Goal: Task Accomplishment & Management: Use online tool/utility

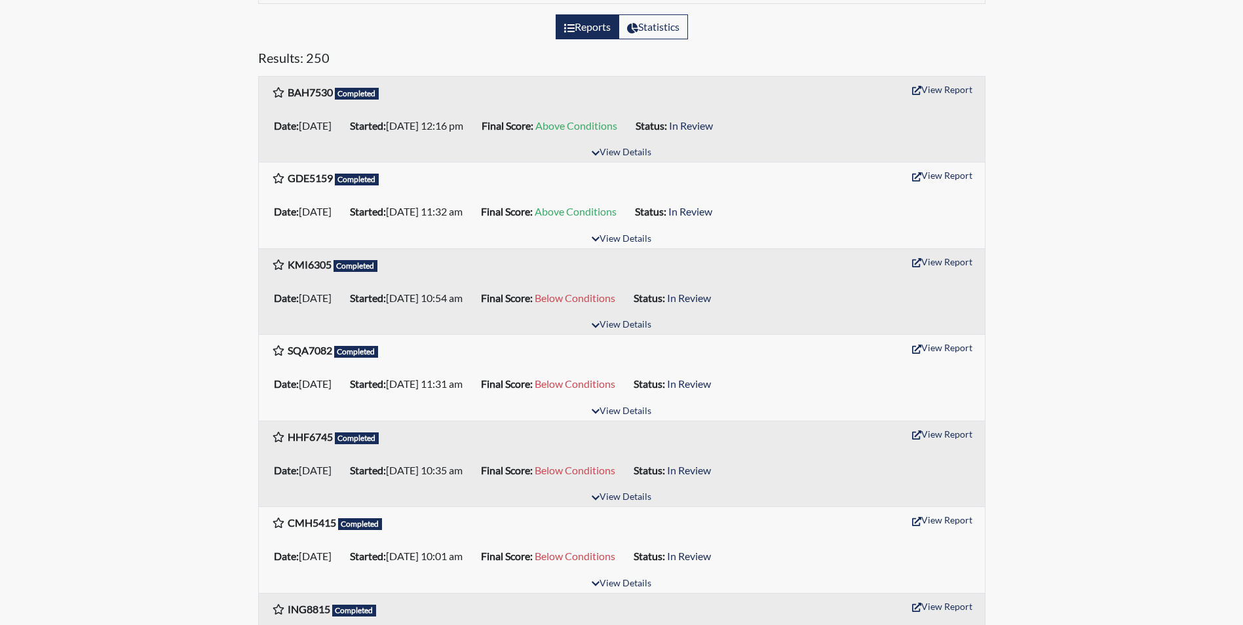
scroll to position [197, 0]
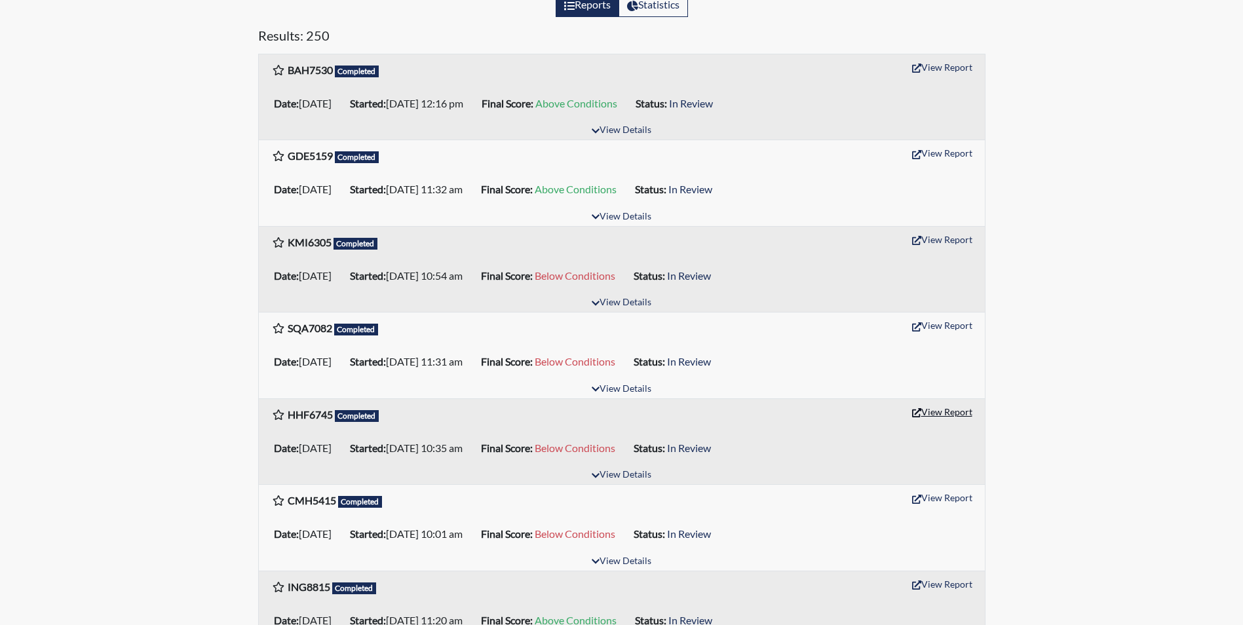
click at [940, 405] on button "View Report" at bounding box center [942, 412] width 72 height 20
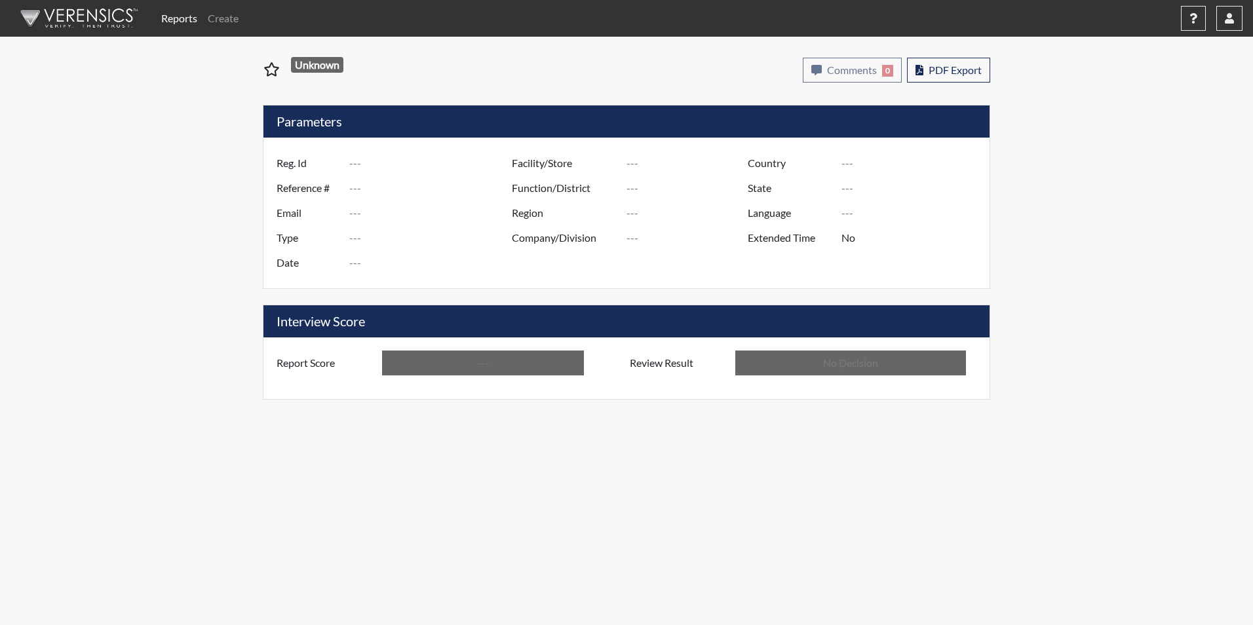
type input "HHF6745"
type input "50754"
type input "---"
type input "Corrections Pre-Employment"
type input "[DATE]"
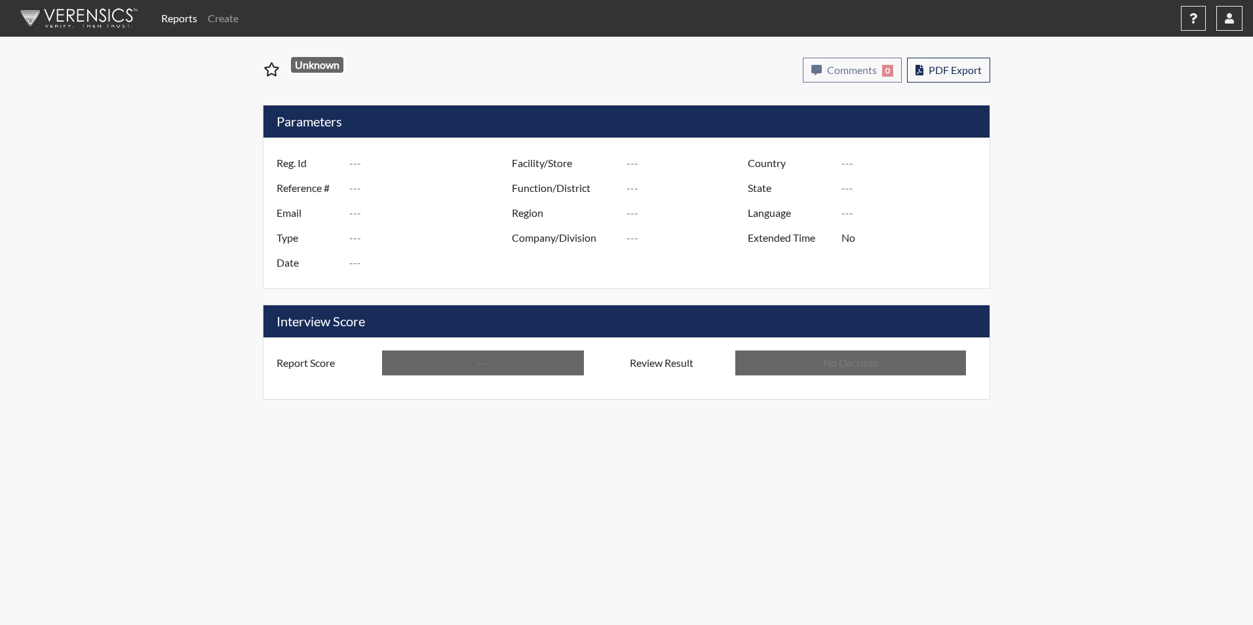
type input "[PERSON_NAME]"
type input "[GEOGRAPHIC_DATA]"
type input "[US_STATE]"
type input "English"
type input "Below Conditions"
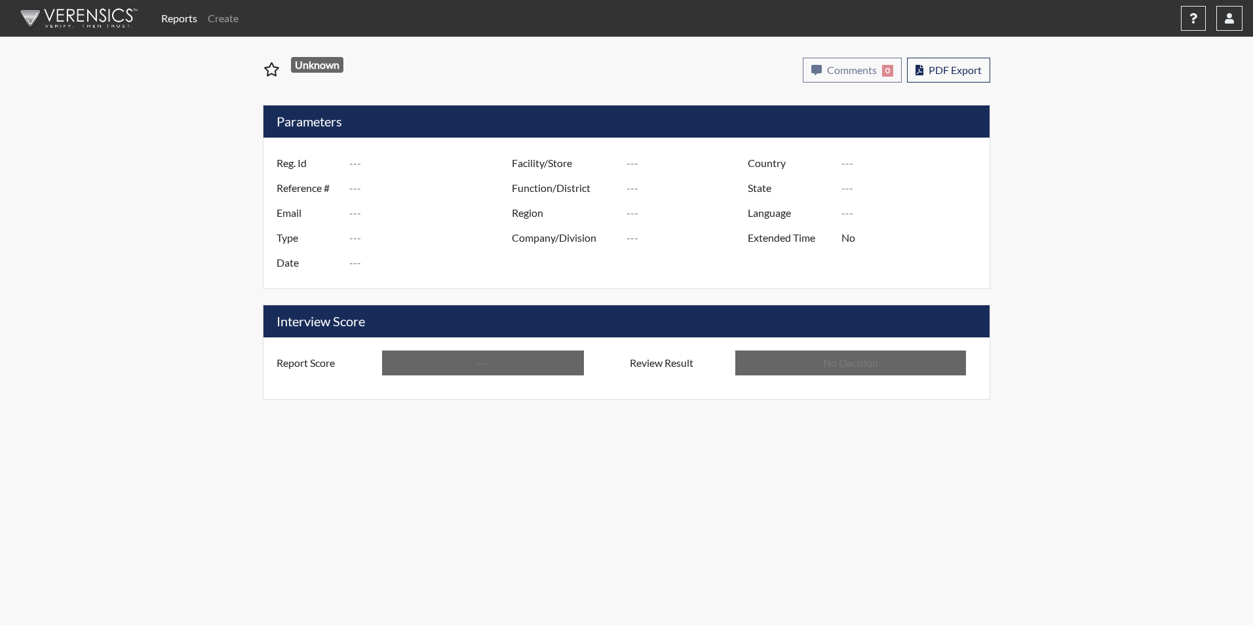
type input "In Review"
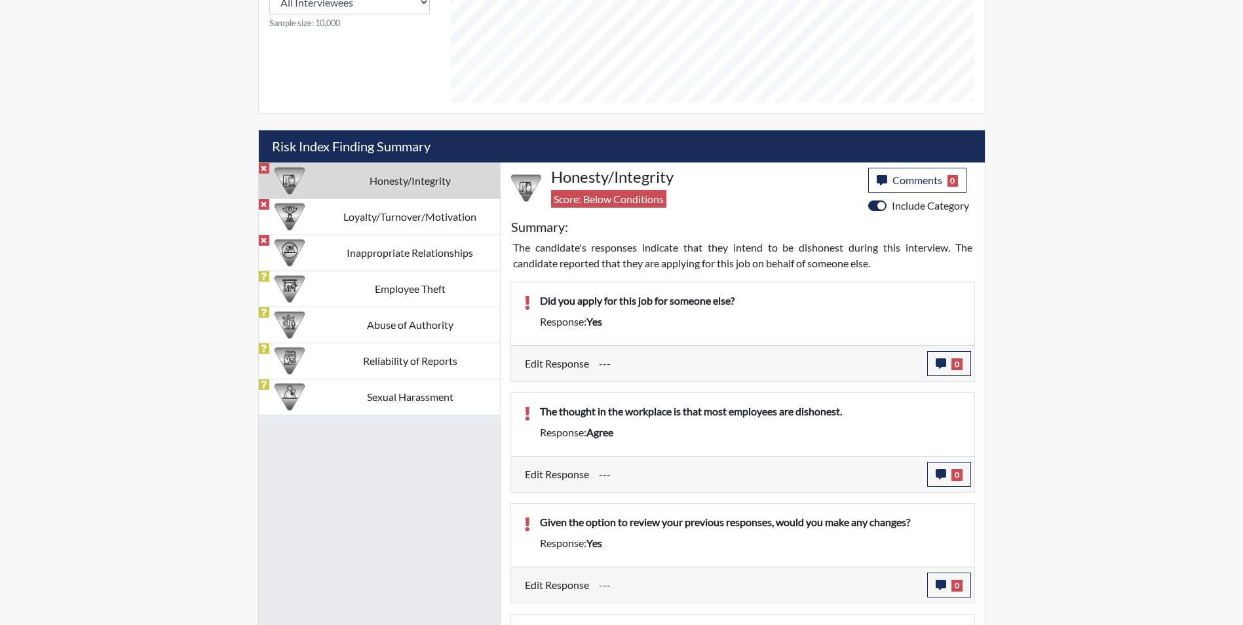
scroll to position [721, 0]
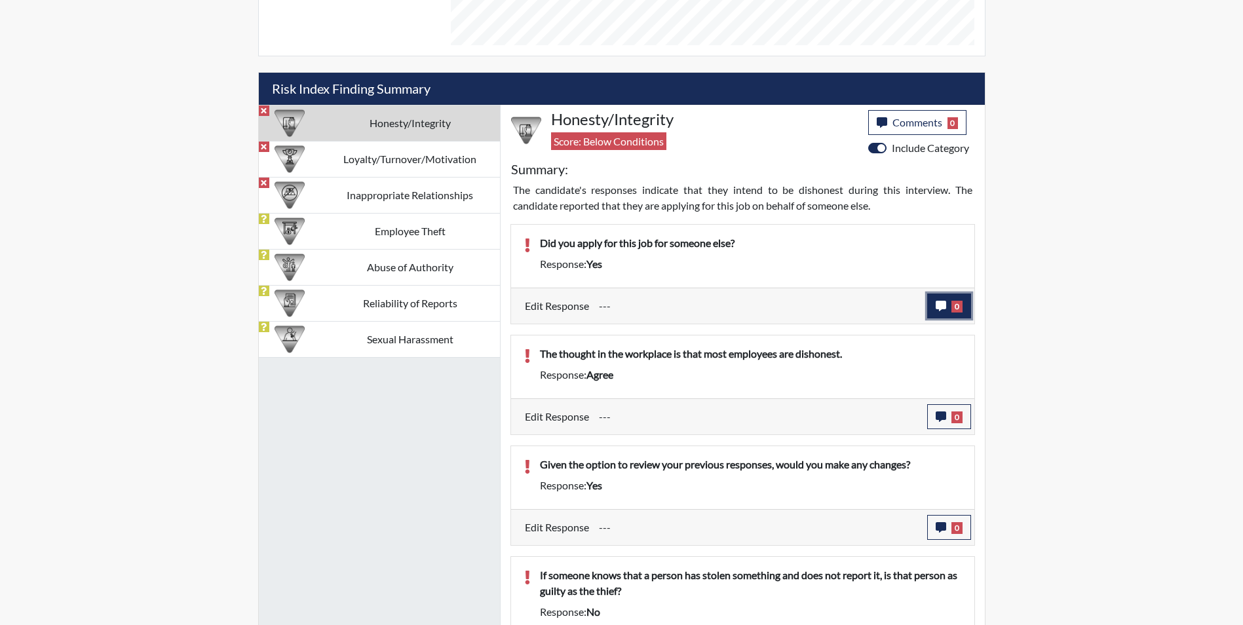
click at [932, 309] on button "0" at bounding box center [949, 305] width 44 height 25
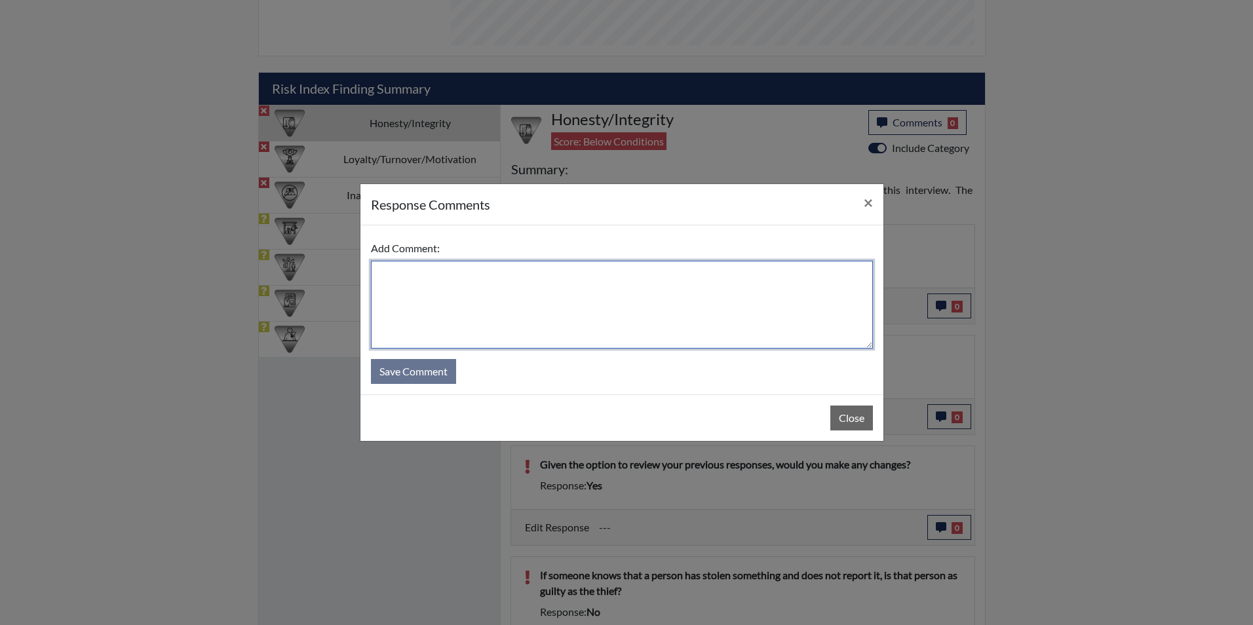
click at [394, 280] on textarea at bounding box center [622, 305] width 502 height 88
type textarea "Applicant stated she answered too fast"
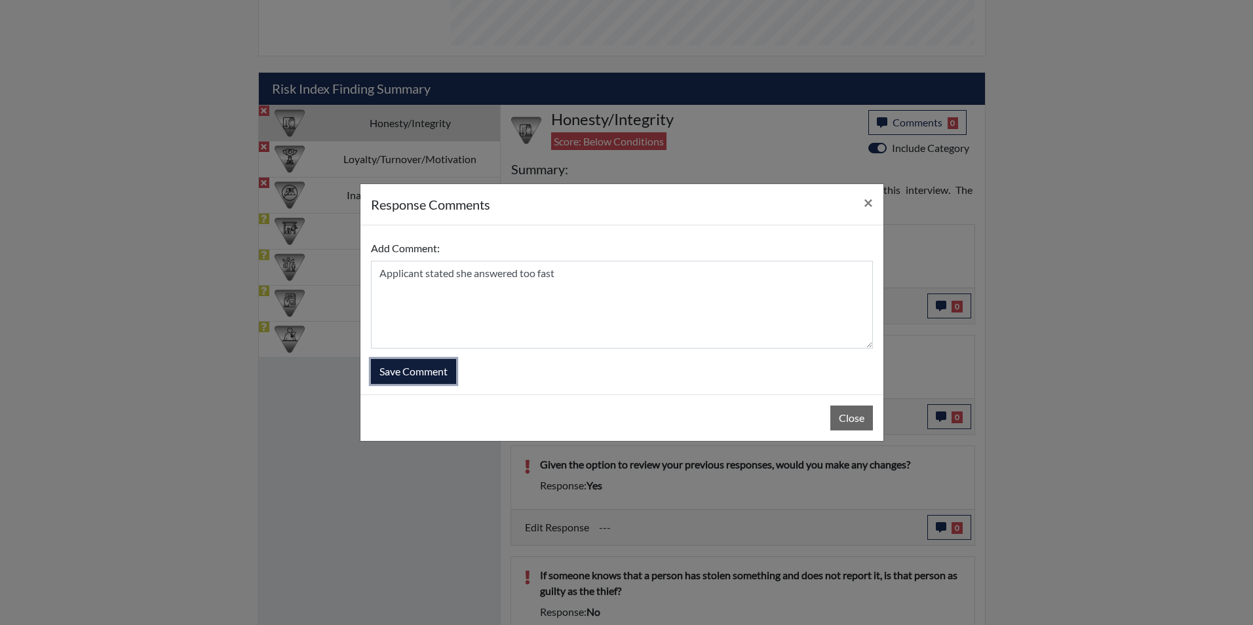
click at [421, 375] on button "Save Comment" at bounding box center [413, 371] width 85 height 25
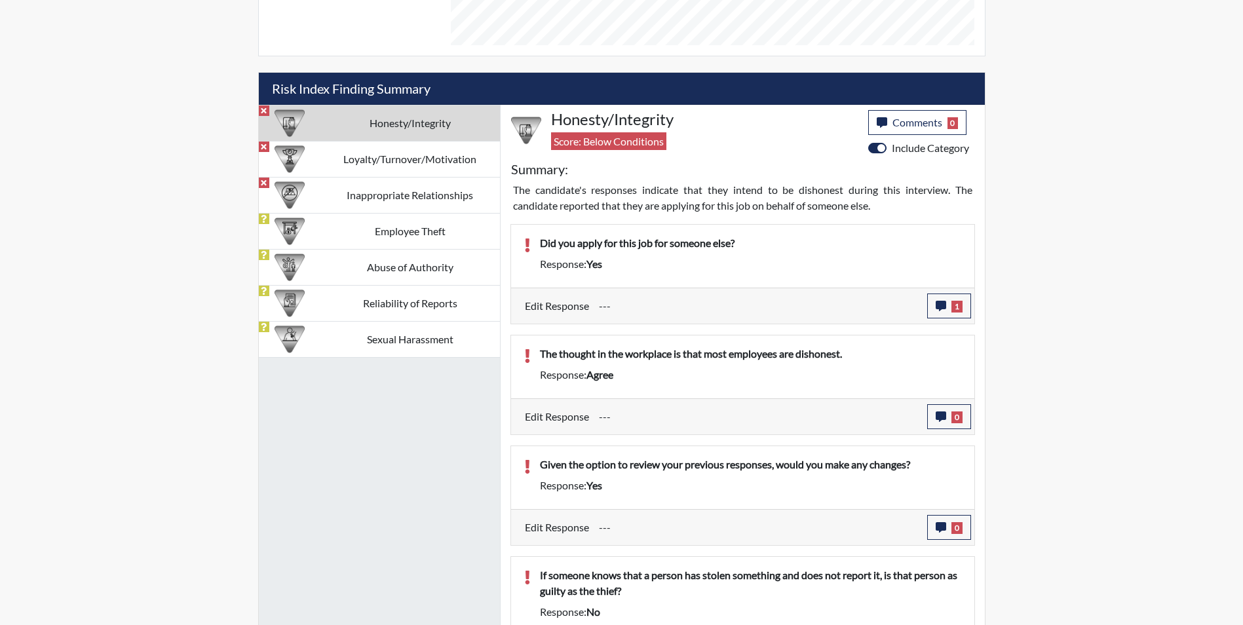
scroll to position [217, 544]
click at [935, 410] on button "0" at bounding box center [949, 416] width 44 height 25
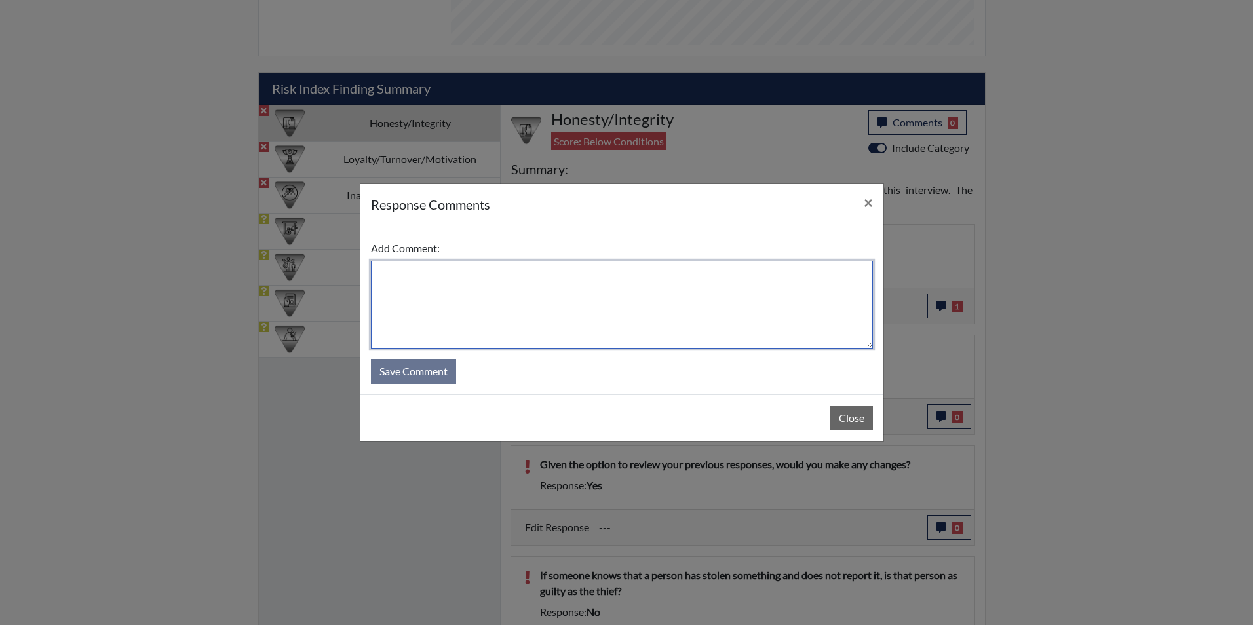
click at [535, 295] on textarea at bounding box center [622, 305] width 502 height 88
type textarea "Applicant stated she clicked the wrong answer"
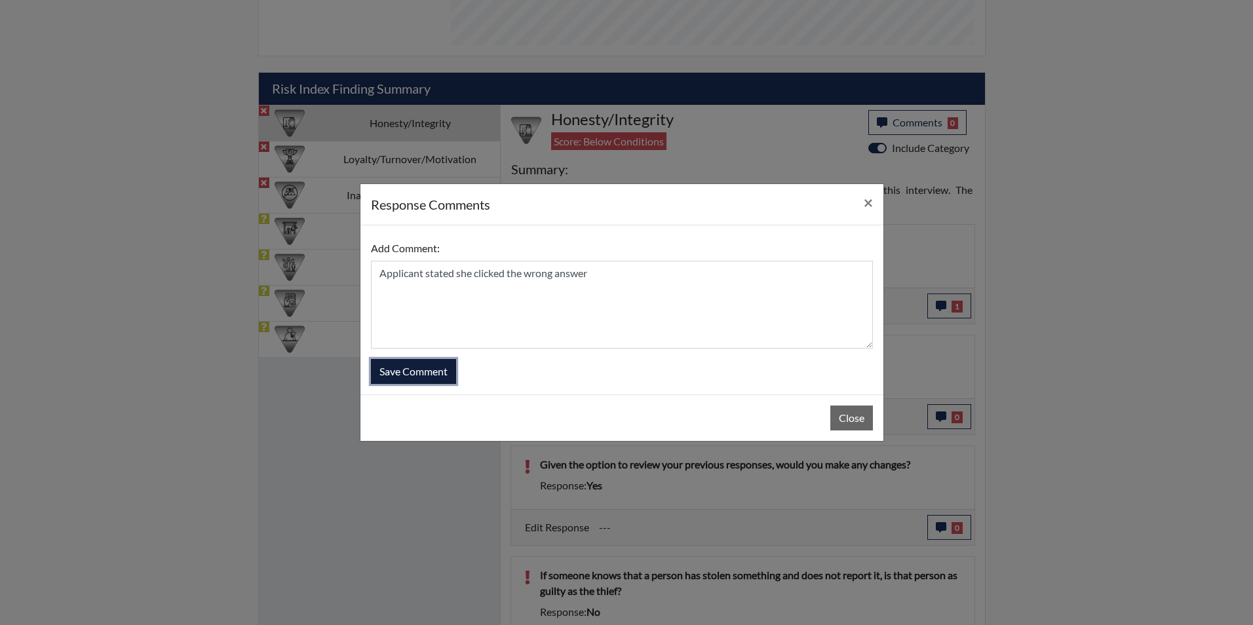
click at [447, 375] on button "Save Comment" at bounding box center [413, 371] width 85 height 25
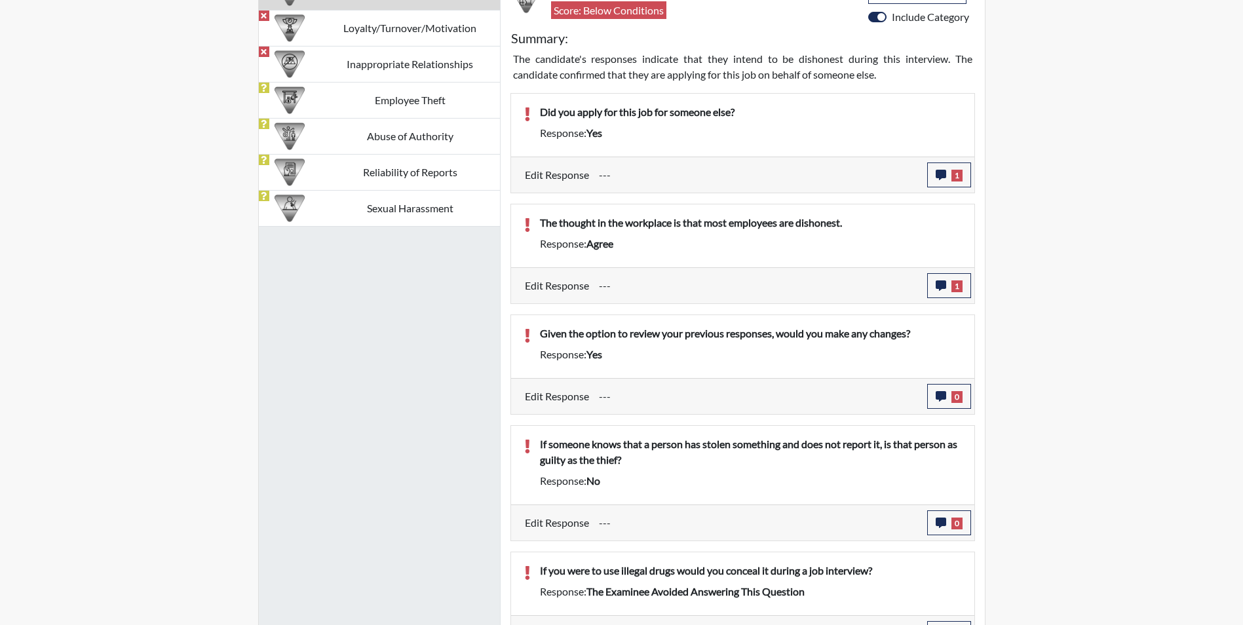
scroll to position [917, 0]
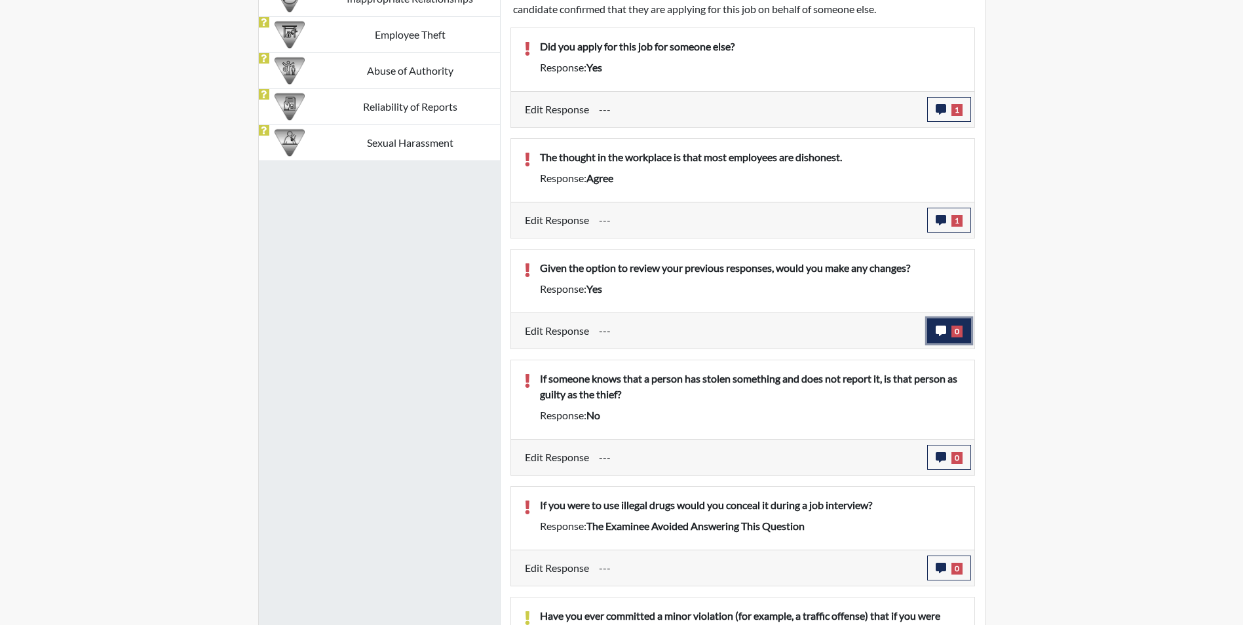
click at [942, 326] on icon "button" at bounding box center [940, 331] width 10 height 10
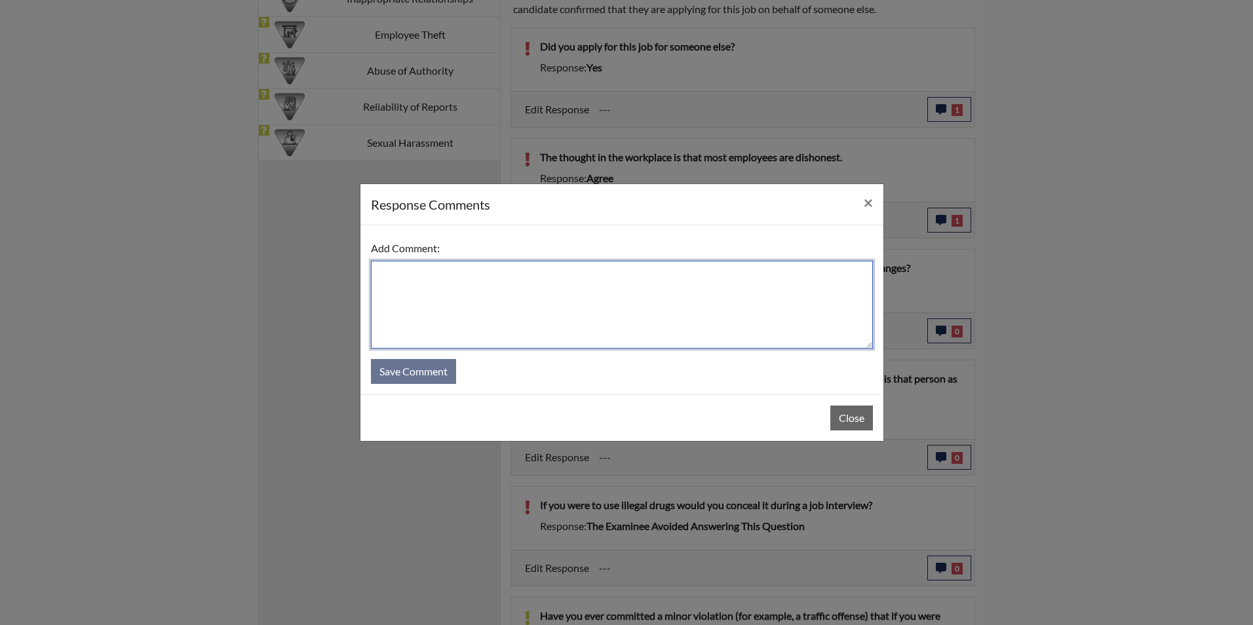
click at [515, 276] on textarea at bounding box center [622, 305] width 502 height 88
type textarea "Applicant stated she read the question too fast"
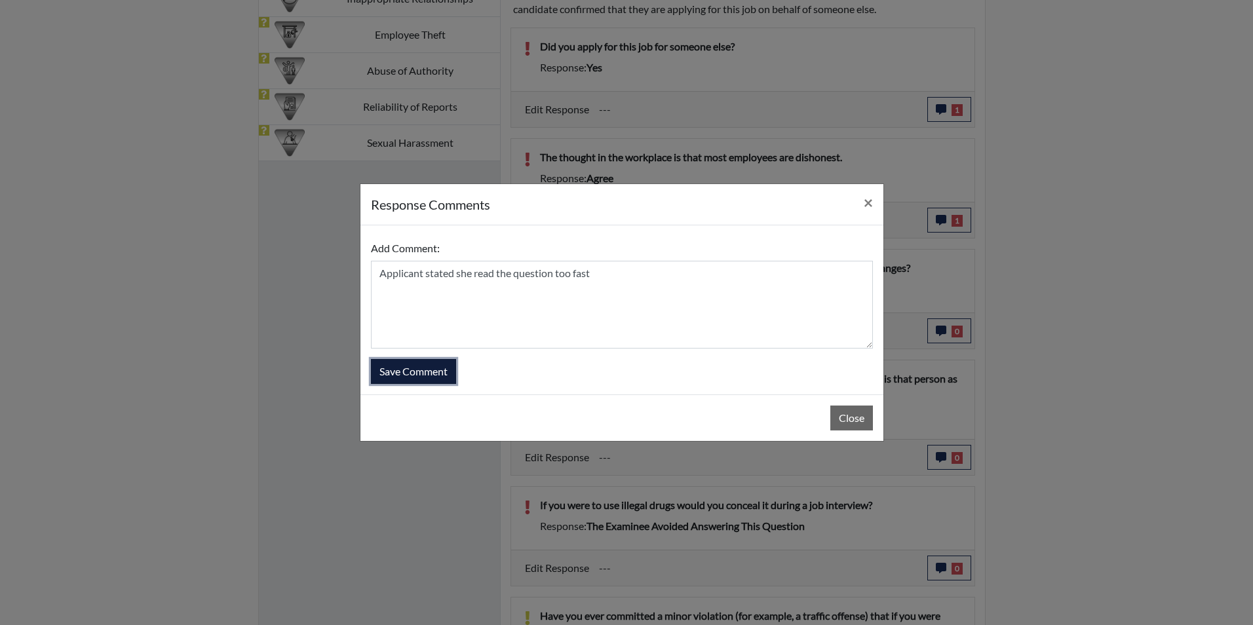
click at [442, 373] on button "Save Comment" at bounding box center [413, 371] width 85 height 25
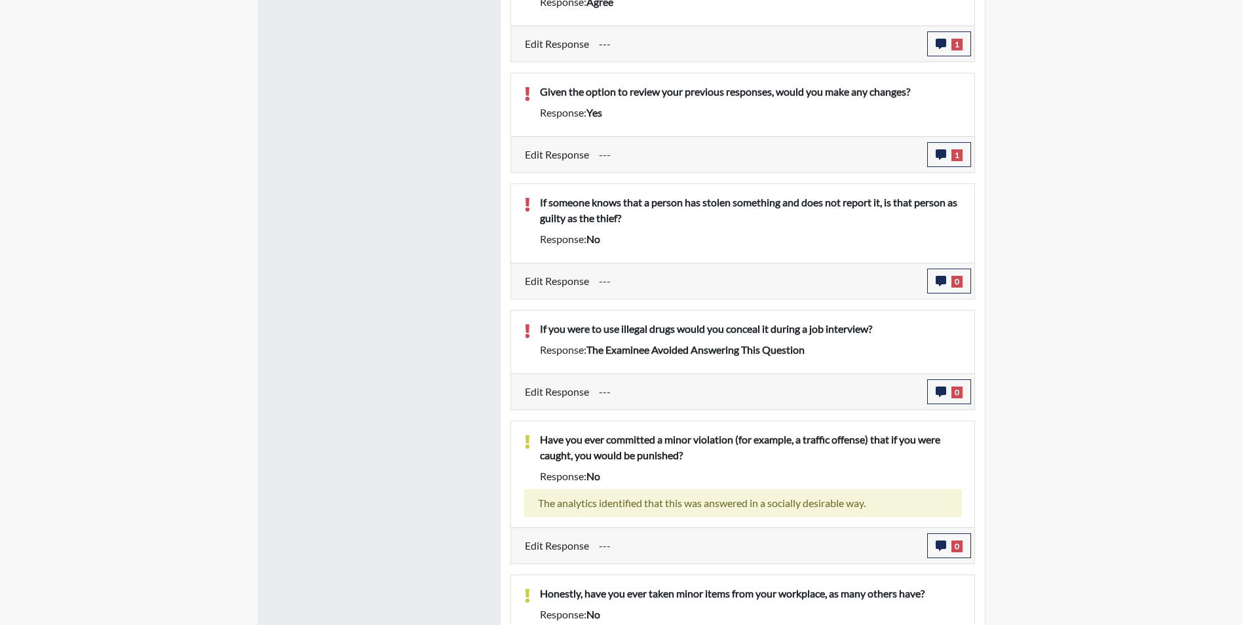
scroll to position [1114, 0]
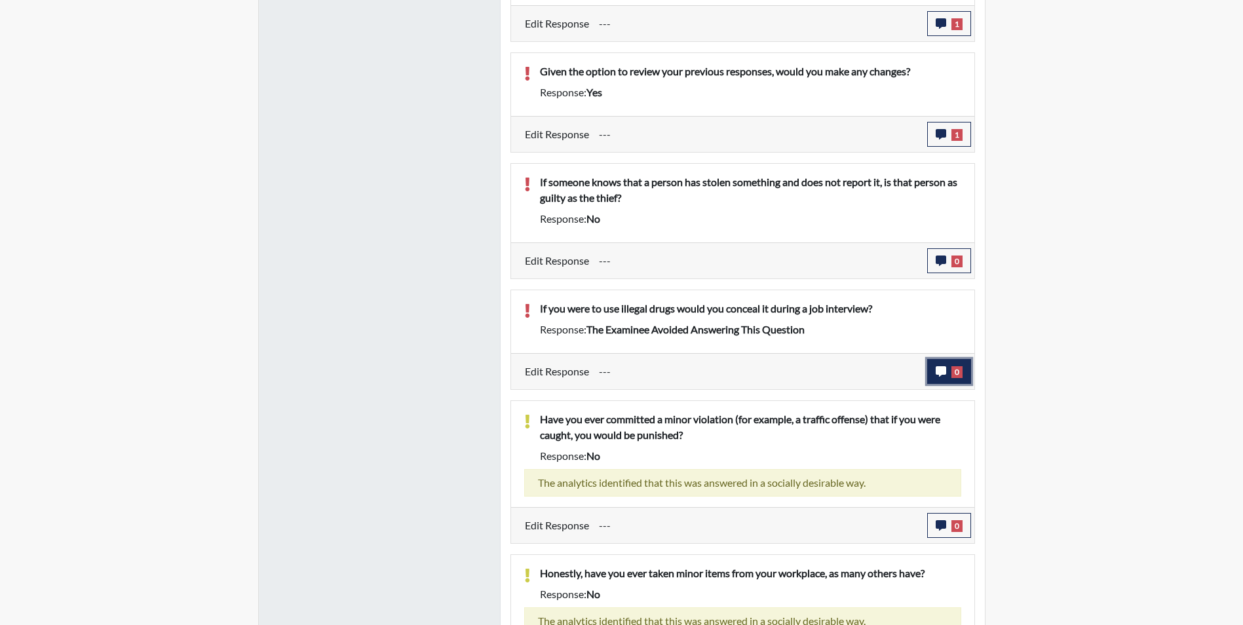
click at [934, 377] on button "0" at bounding box center [949, 371] width 44 height 25
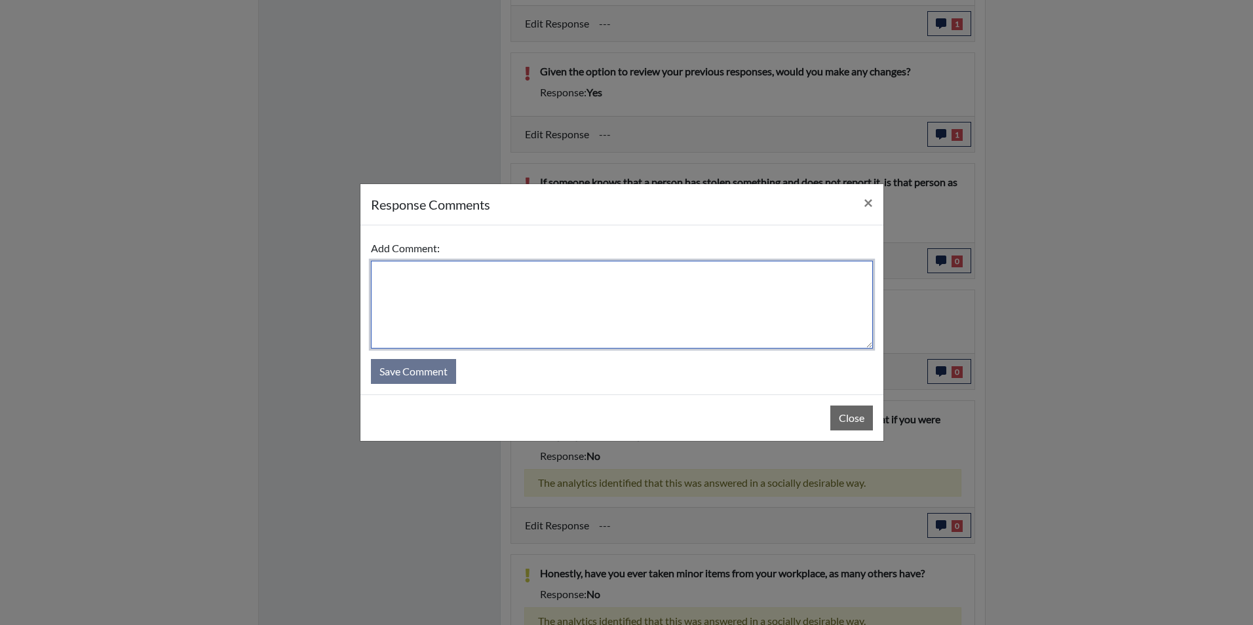
click at [470, 270] on textarea at bounding box center [622, 305] width 502 height 88
type textarea "a"
type textarea "Applicant stated no she would not conceal it during a job interview"
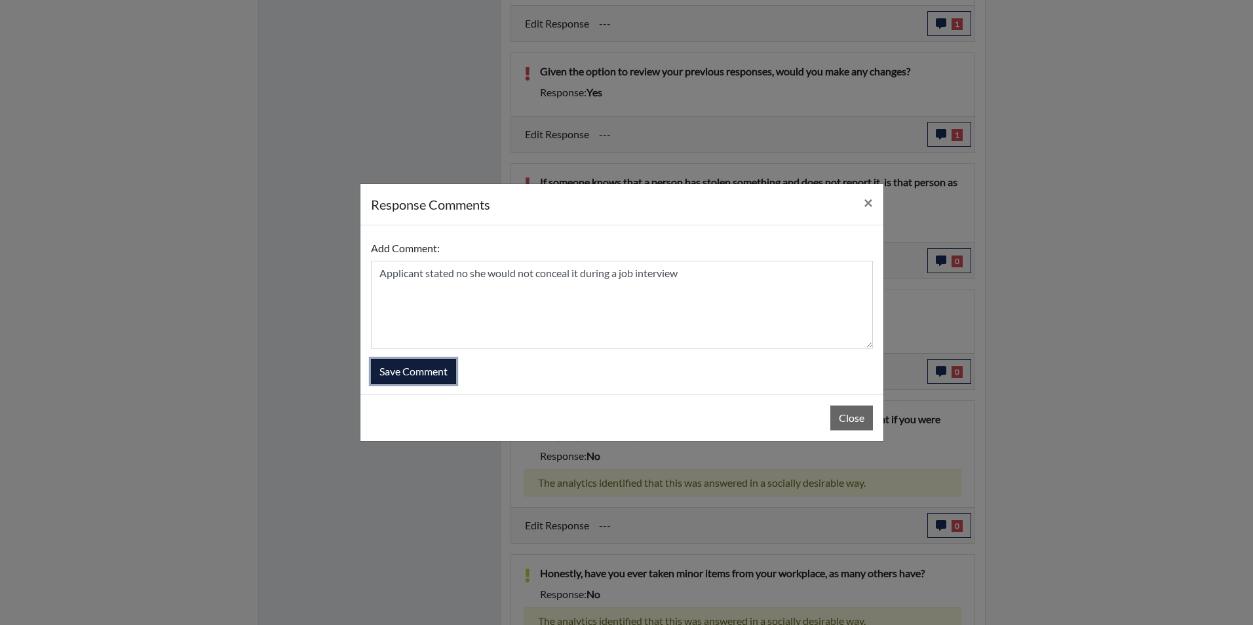
click at [430, 371] on button "Save Comment" at bounding box center [413, 371] width 85 height 25
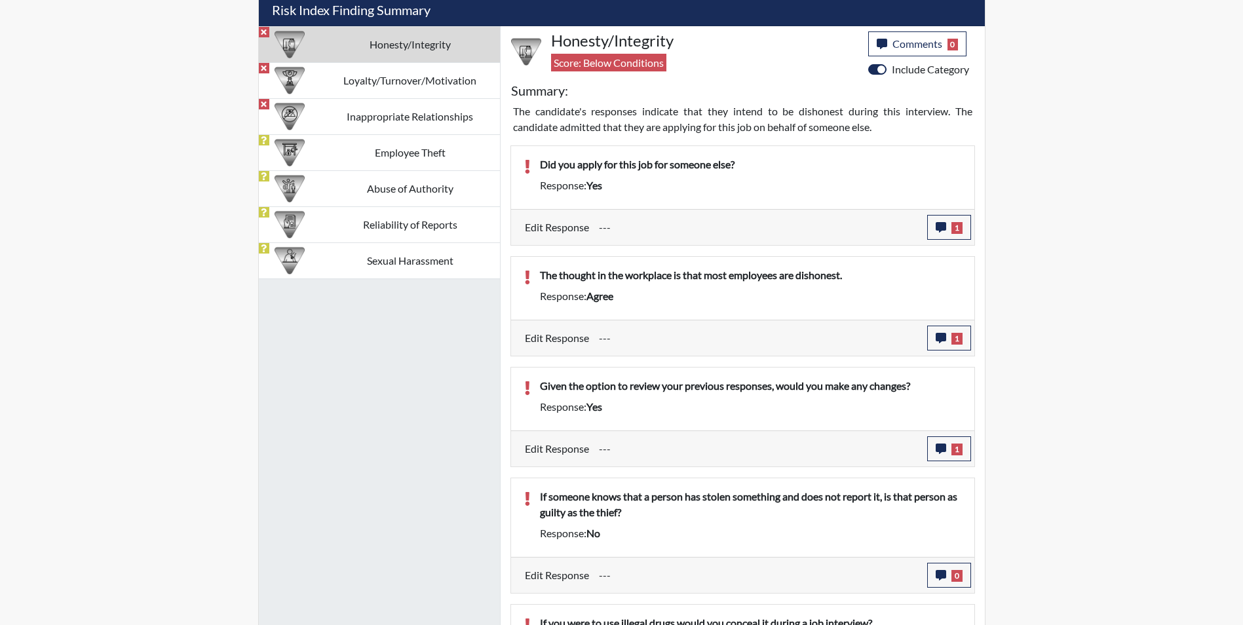
scroll to position [786, 0]
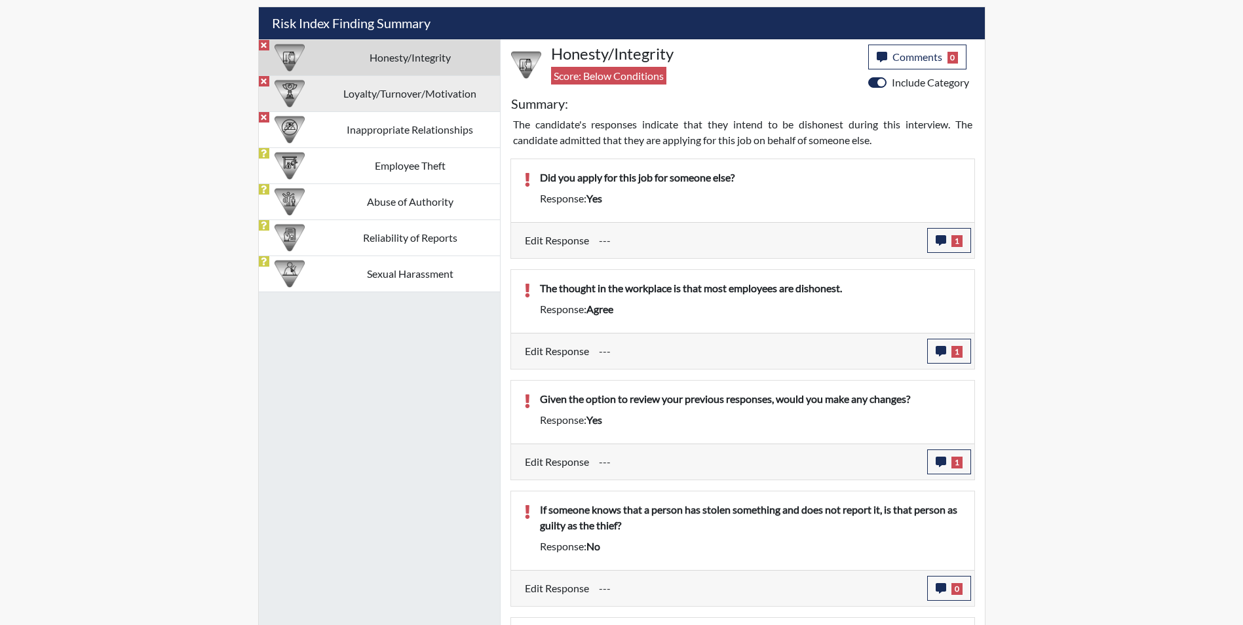
click at [379, 92] on td "Loyalty/Turnover/Motivation" at bounding box center [409, 93] width 179 height 36
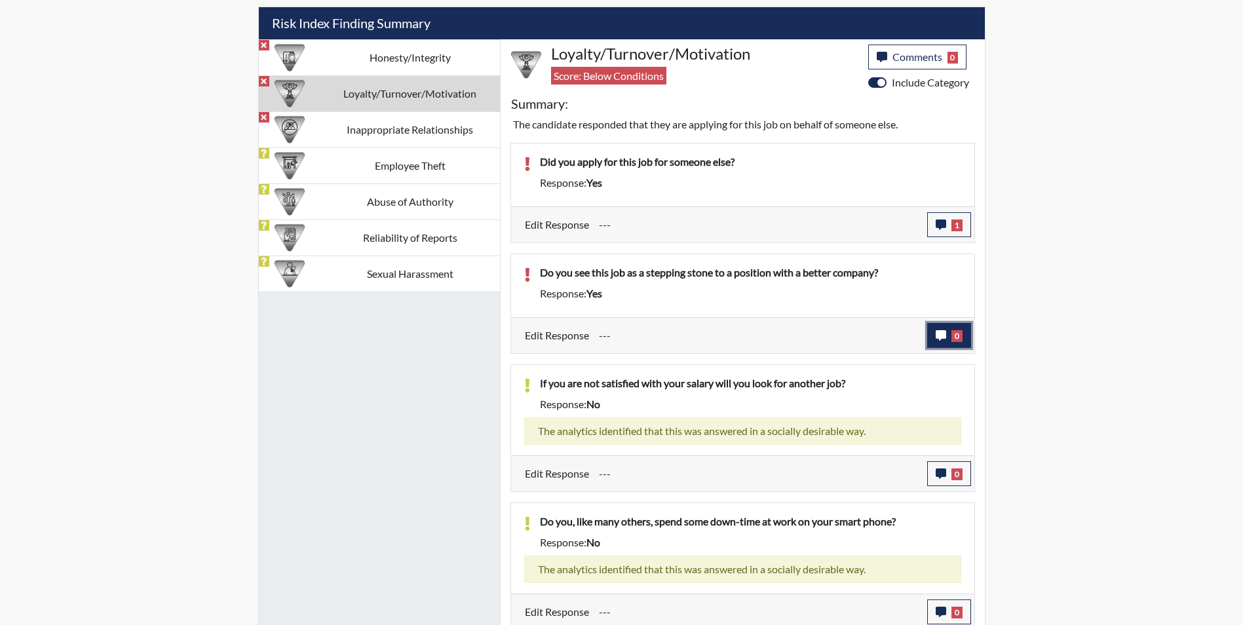
click at [935, 342] on button "0" at bounding box center [949, 335] width 44 height 25
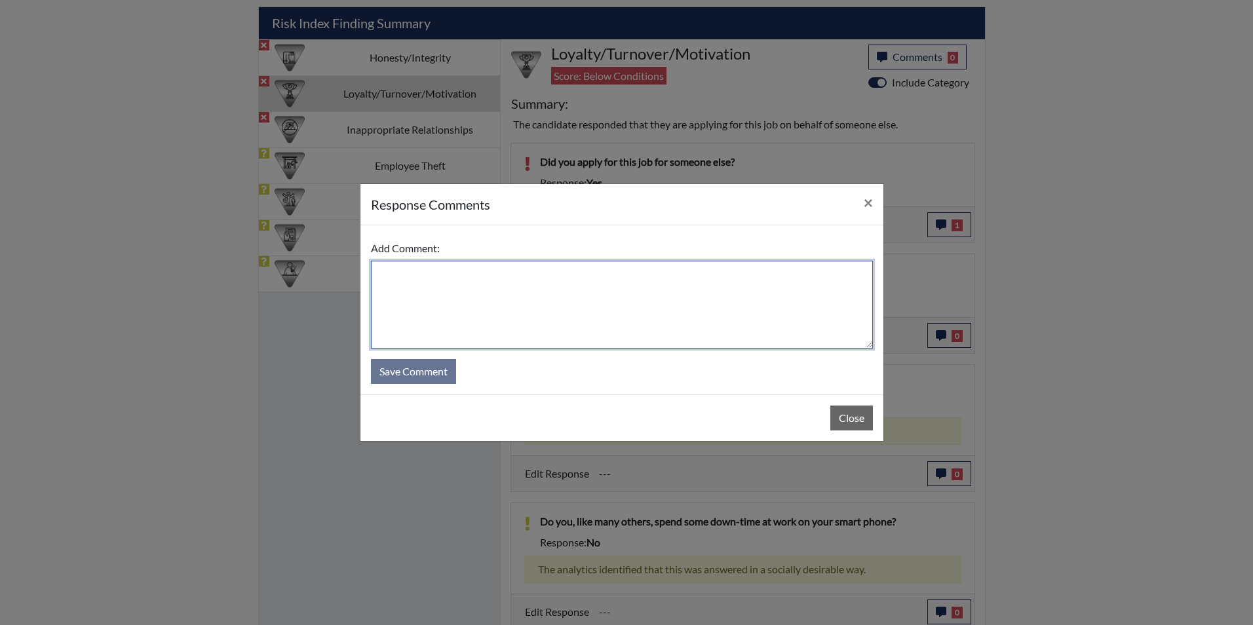
click at [573, 293] on textarea at bounding box center [622, 305] width 502 height 88
type textarea "Applicant stated she read the question too fast"
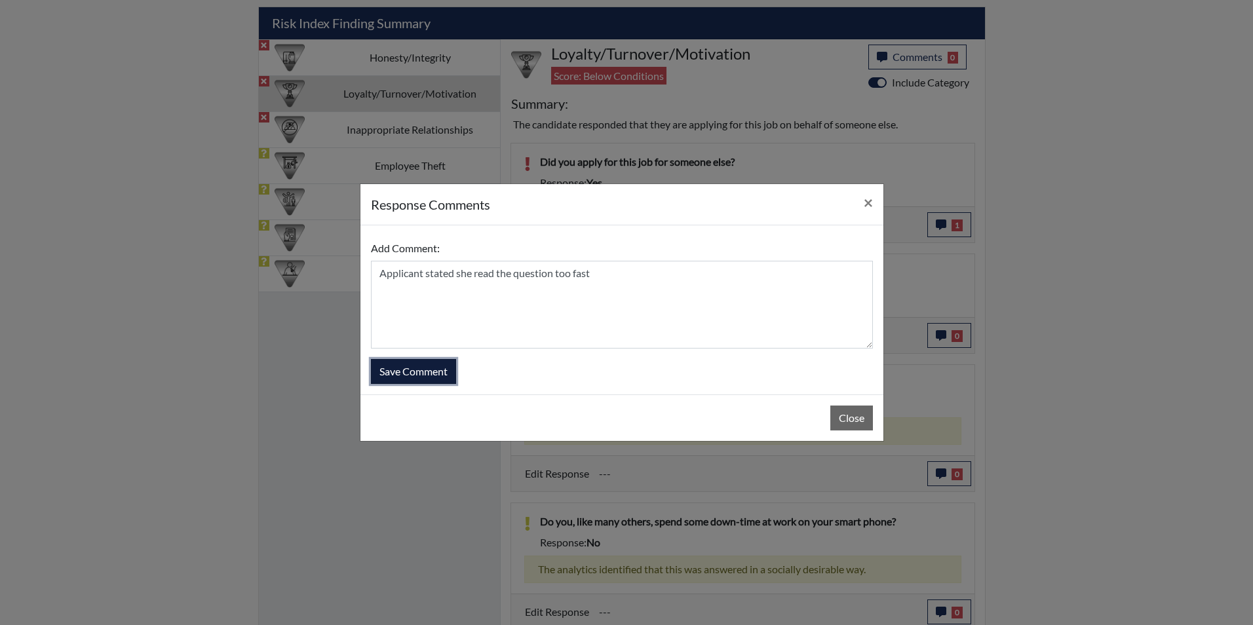
click at [426, 370] on button "Save Comment" at bounding box center [413, 371] width 85 height 25
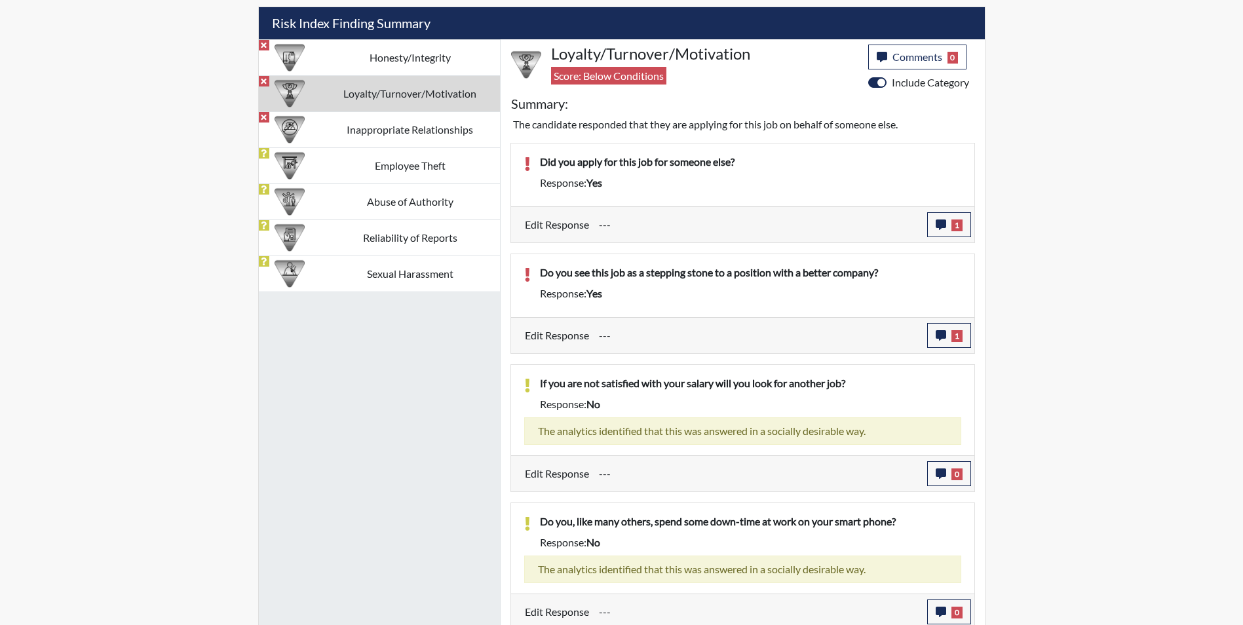
scroll to position [217, 544]
click at [458, 138] on td "Inappropriate Relationships" at bounding box center [409, 129] width 179 height 36
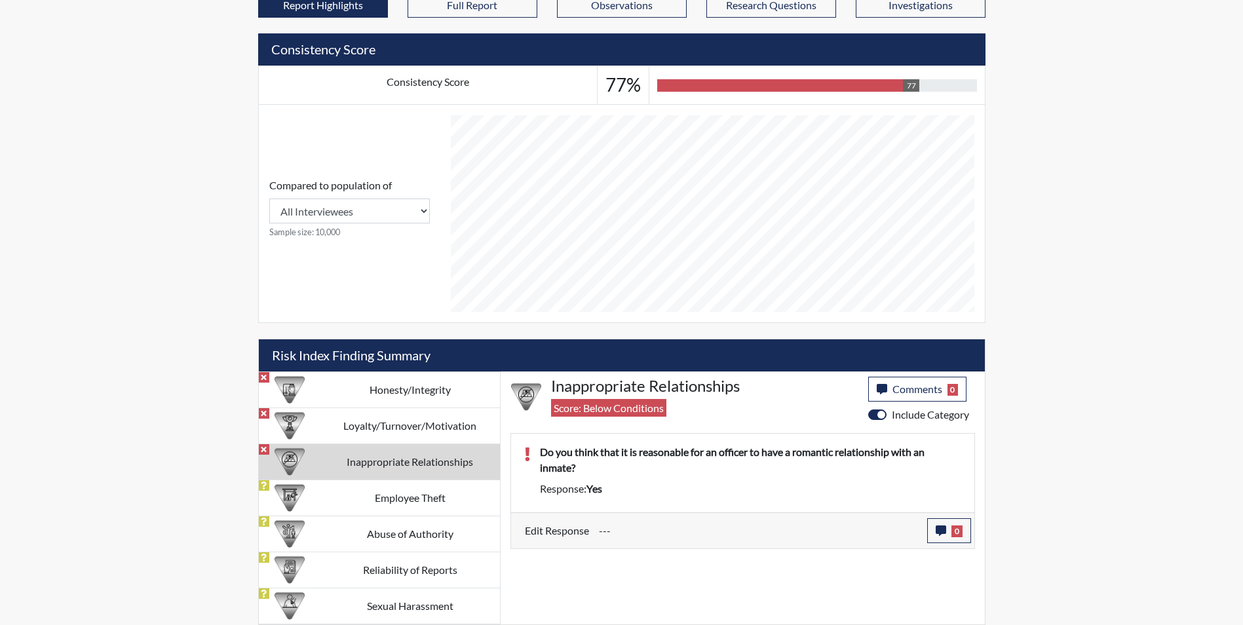
scroll to position [454, 0]
click at [943, 519] on button "0" at bounding box center [949, 530] width 44 height 25
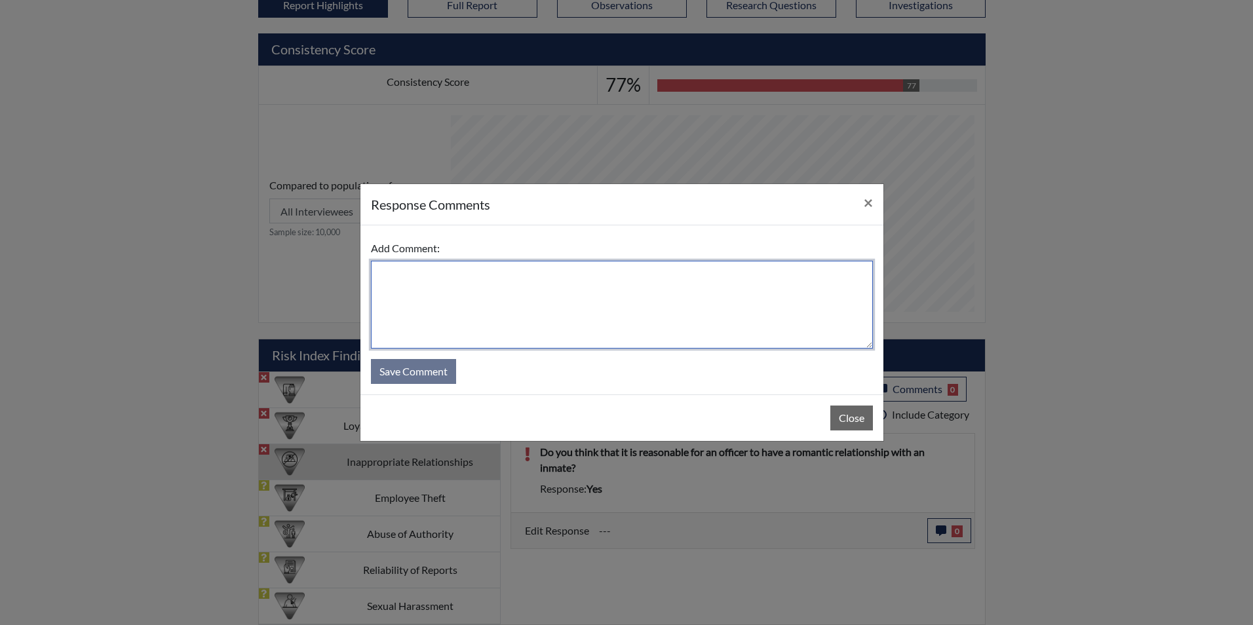
click at [459, 269] on textarea at bounding box center [622, 305] width 502 height 88
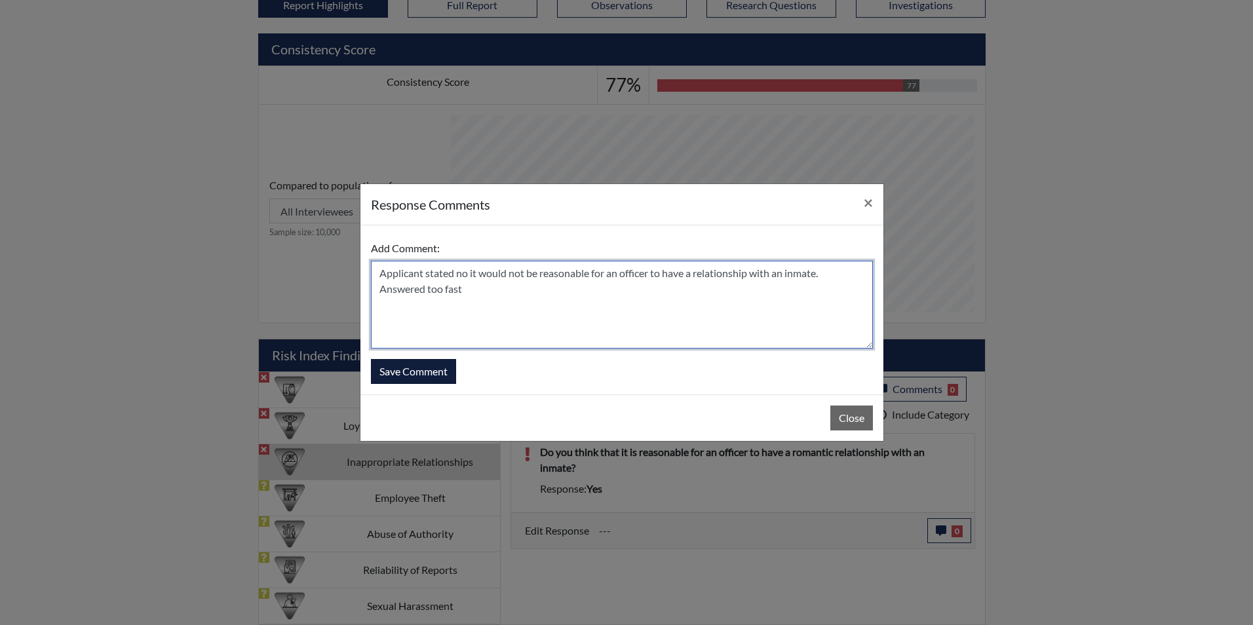
type textarea "Applicant stated no it would not be reasonable for an officer to have a relatio…"
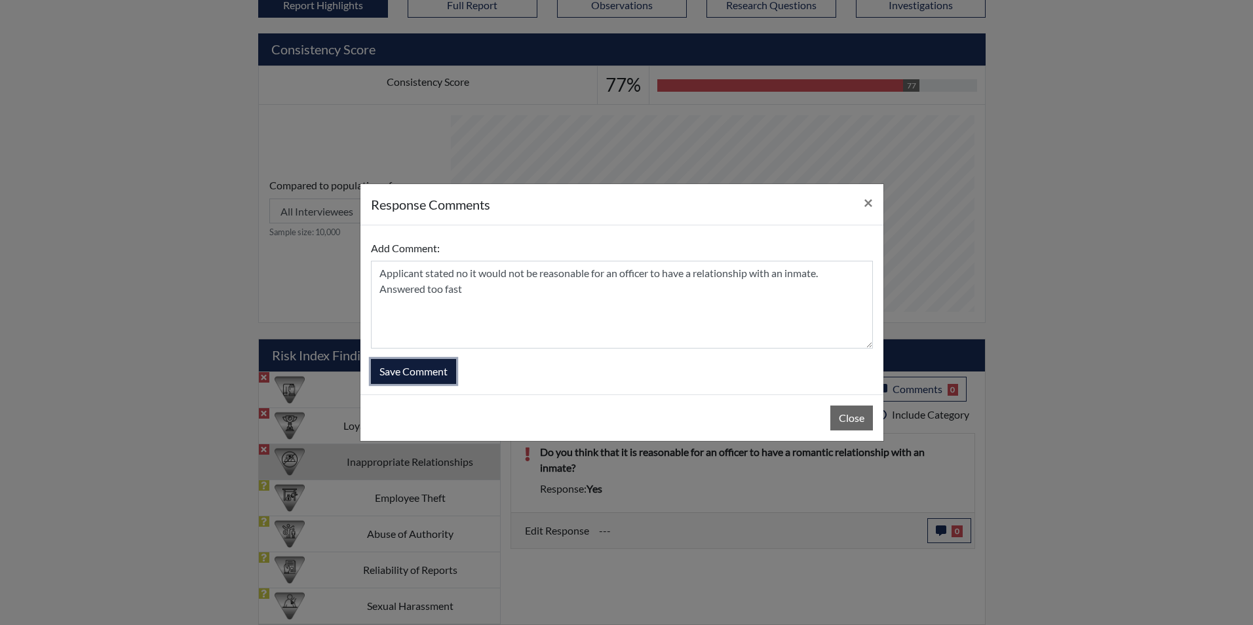
click at [440, 373] on button "Save Comment" at bounding box center [413, 371] width 85 height 25
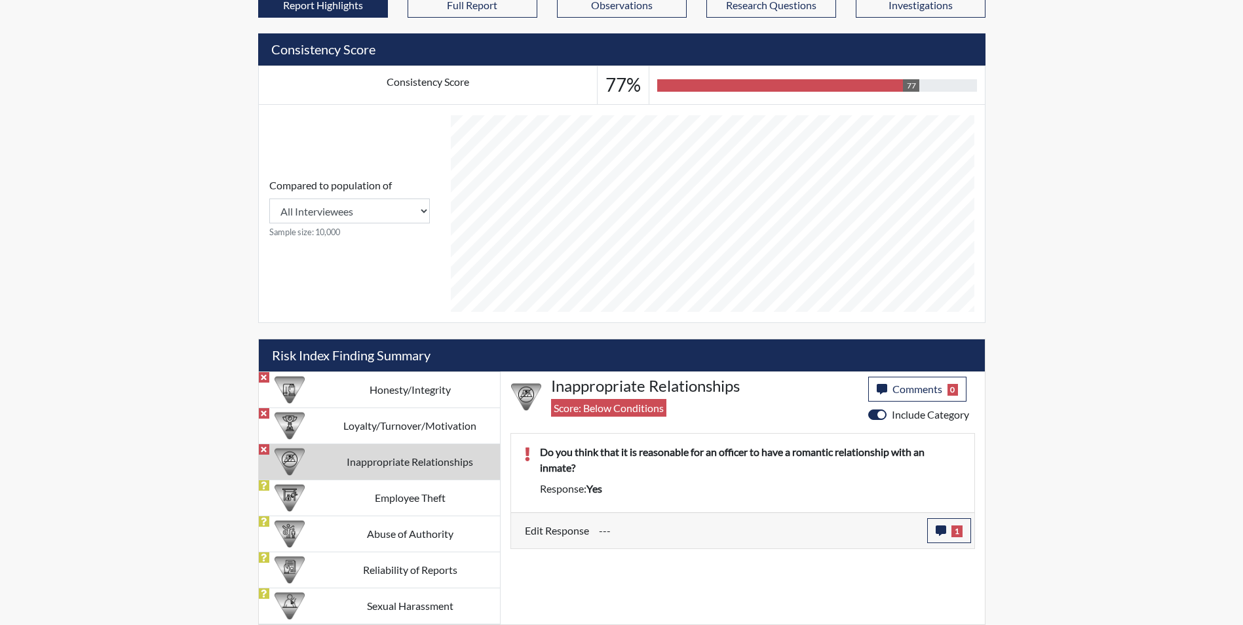
scroll to position [217, 544]
click at [407, 493] on td "Employee Theft" at bounding box center [409, 498] width 179 height 36
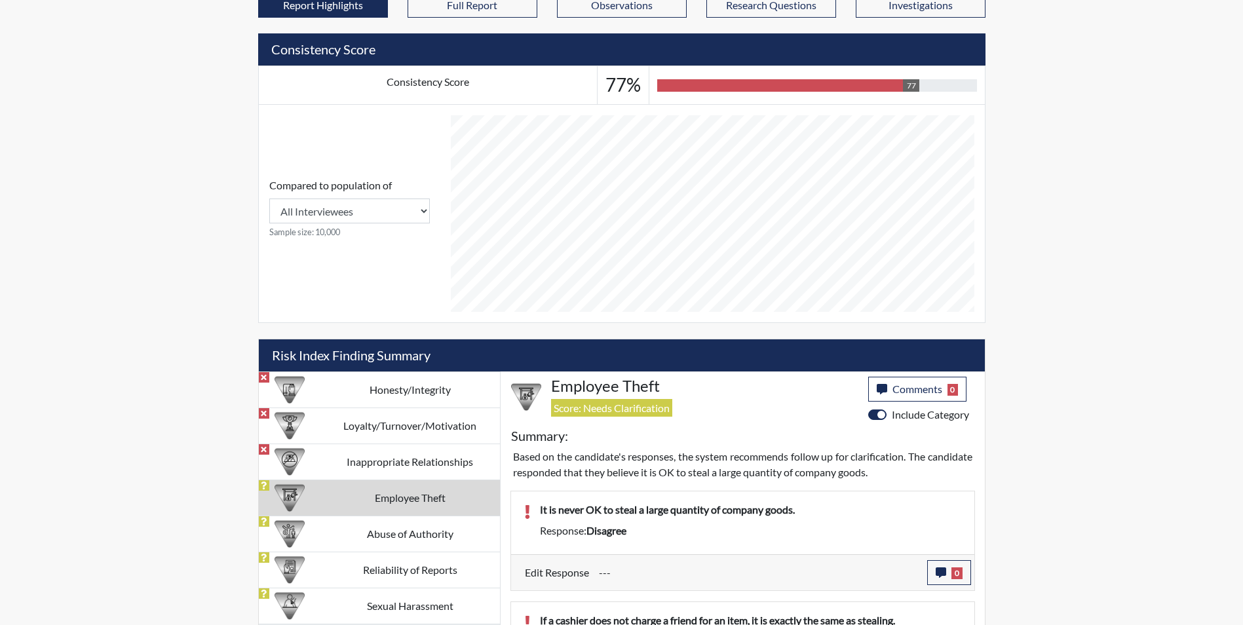
scroll to position [782, 0]
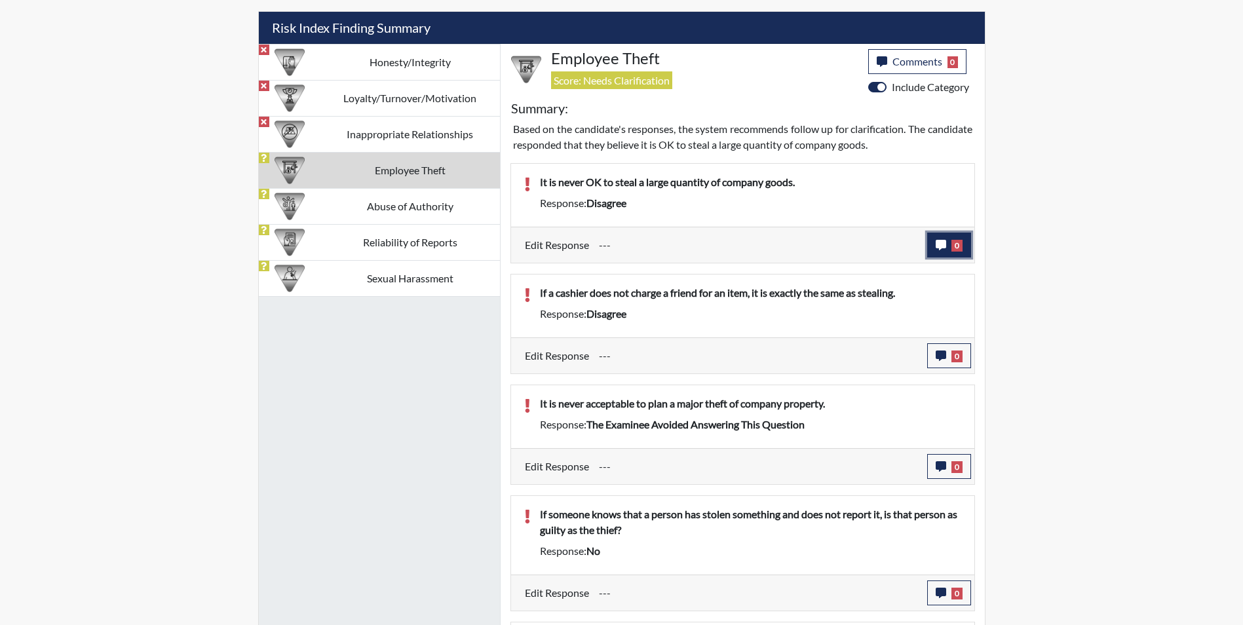
click at [932, 242] on button "0" at bounding box center [949, 245] width 44 height 25
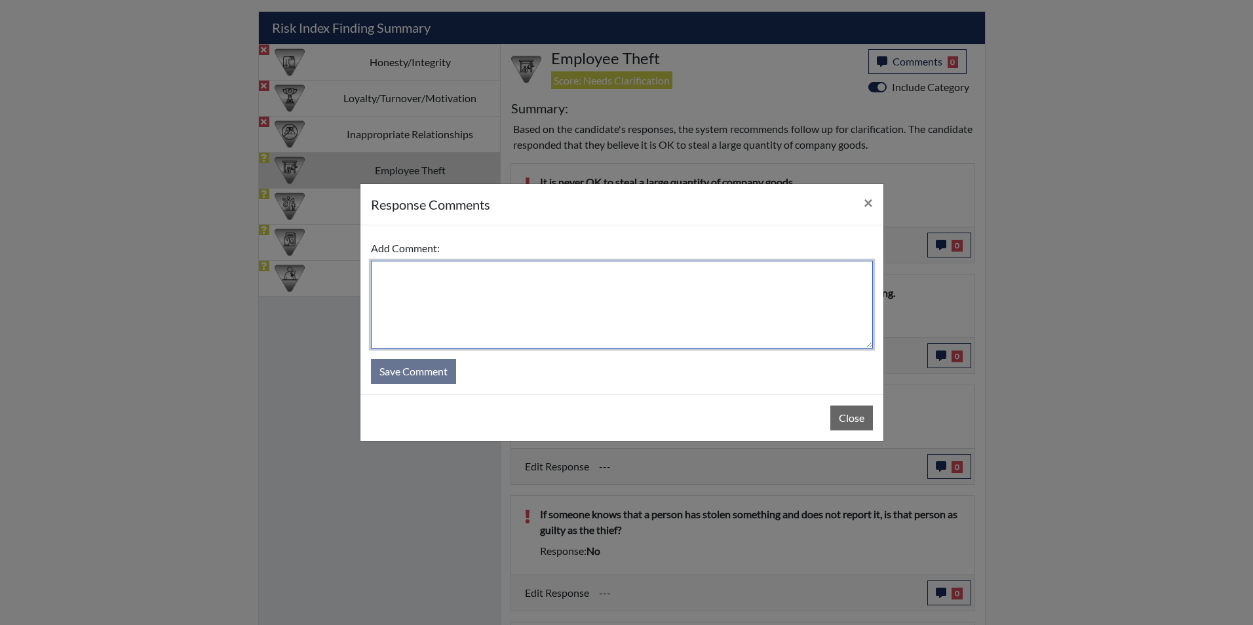
click at [387, 293] on textarea at bounding box center [622, 305] width 502 height 88
click at [578, 273] on textarea "Applicant stated she agrees. It is never good to steal" at bounding box center [622, 305] width 502 height 88
type textarea "Applicant stated she agrees. It is never ok to steal"
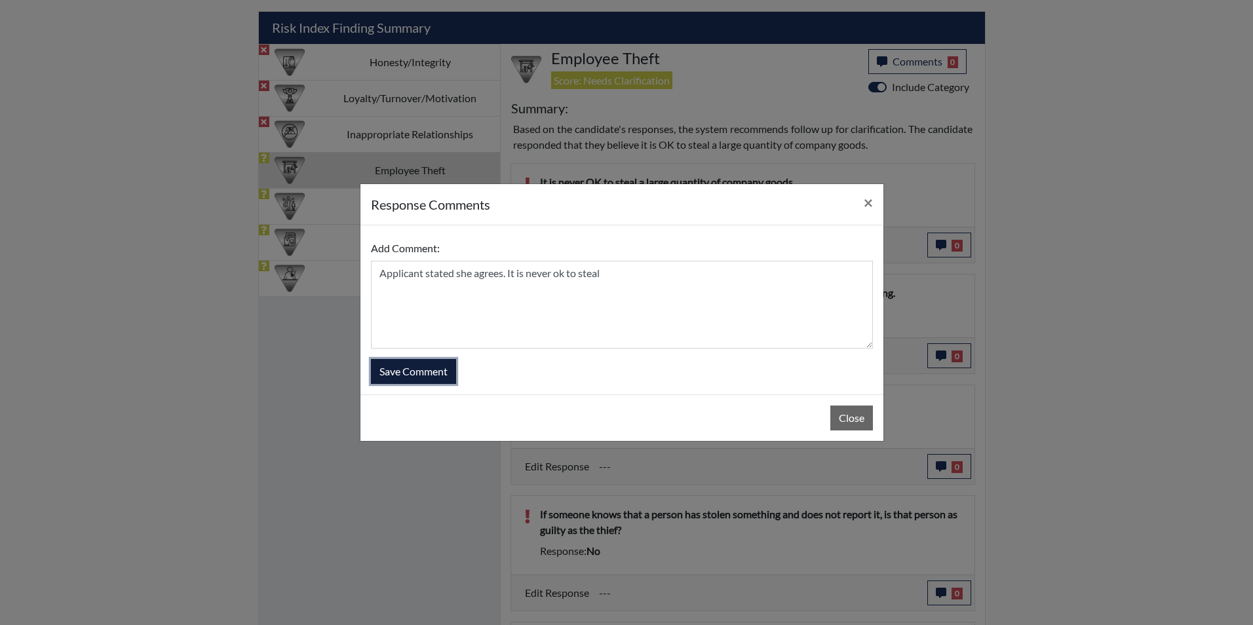
click at [426, 376] on button "Save Comment" at bounding box center [413, 371] width 85 height 25
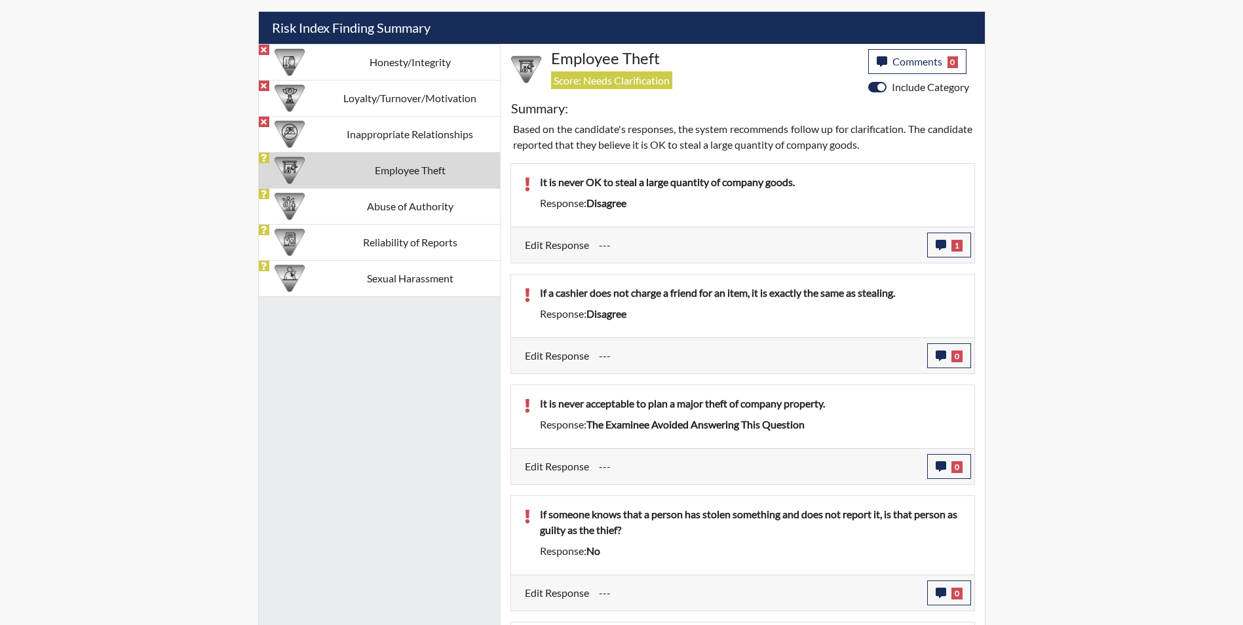
scroll to position [217, 544]
click at [949, 356] on button "0" at bounding box center [949, 355] width 44 height 25
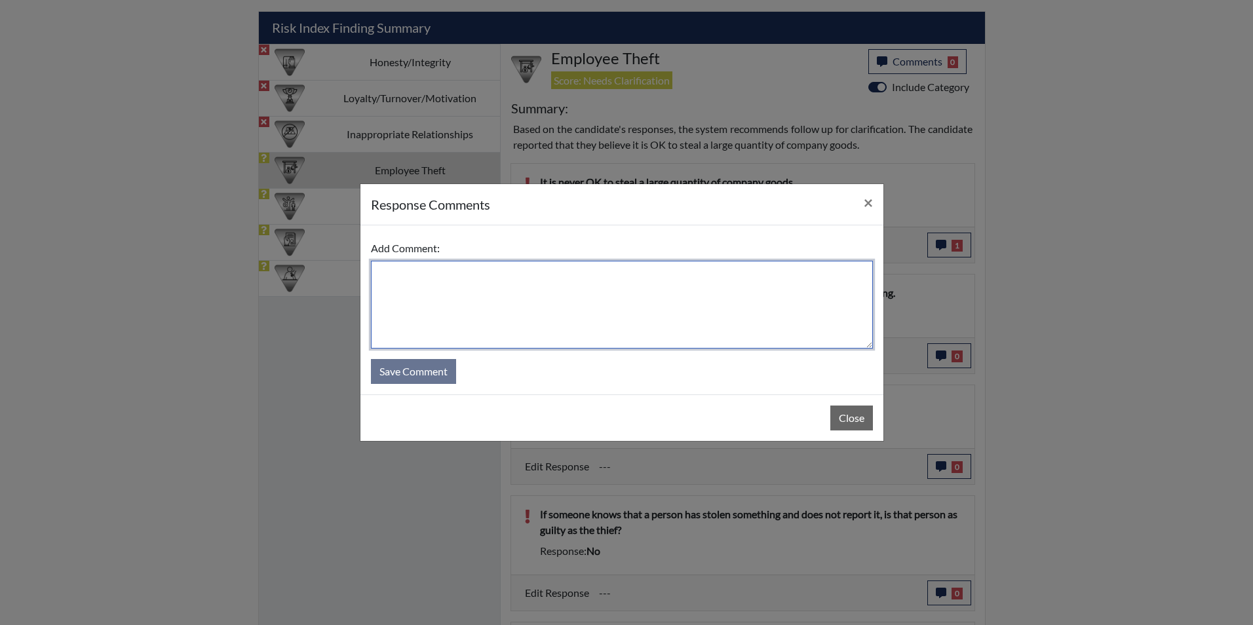
click at [576, 325] on textarea at bounding box center [622, 305] width 502 height 88
type textarea "Applicant stated yes, it is the same as stealing"
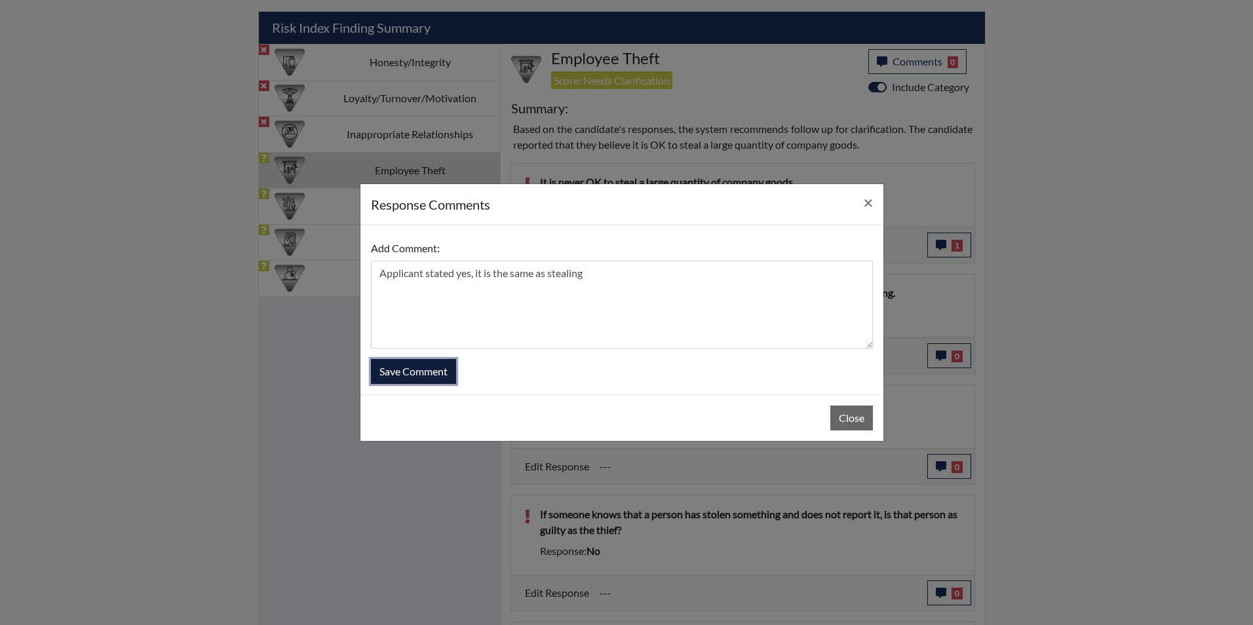
click at [434, 376] on button "Save Comment" at bounding box center [413, 371] width 85 height 25
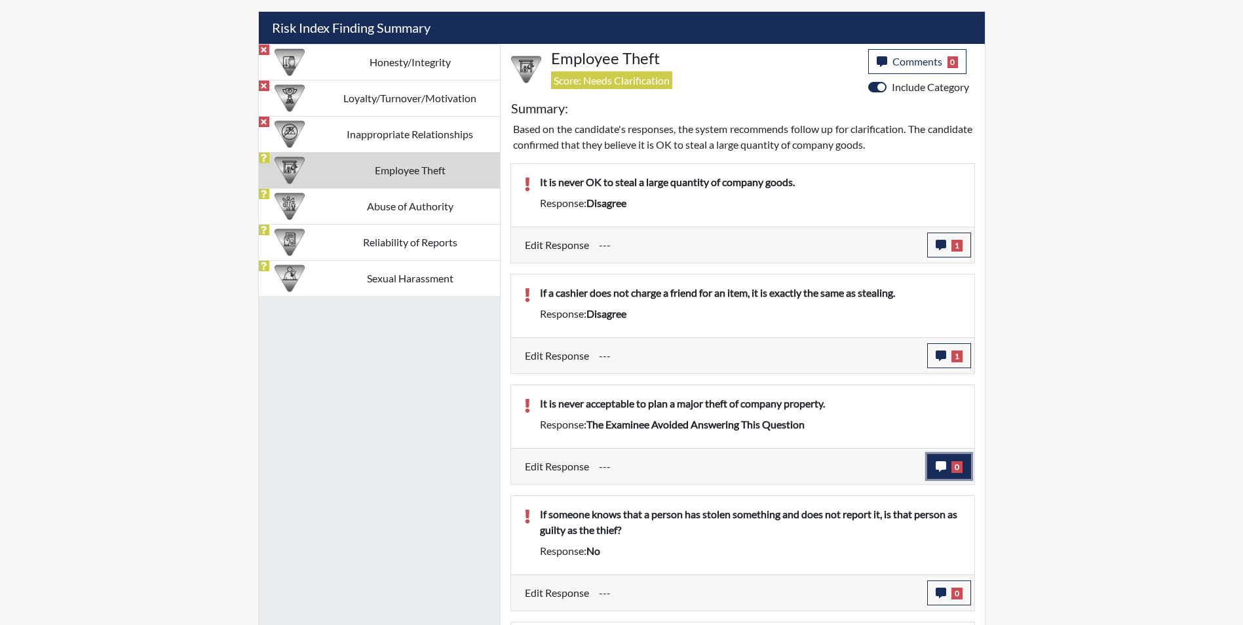
click at [939, 463] on icon "button" at bounding box center [940, 466] width 10 height 10
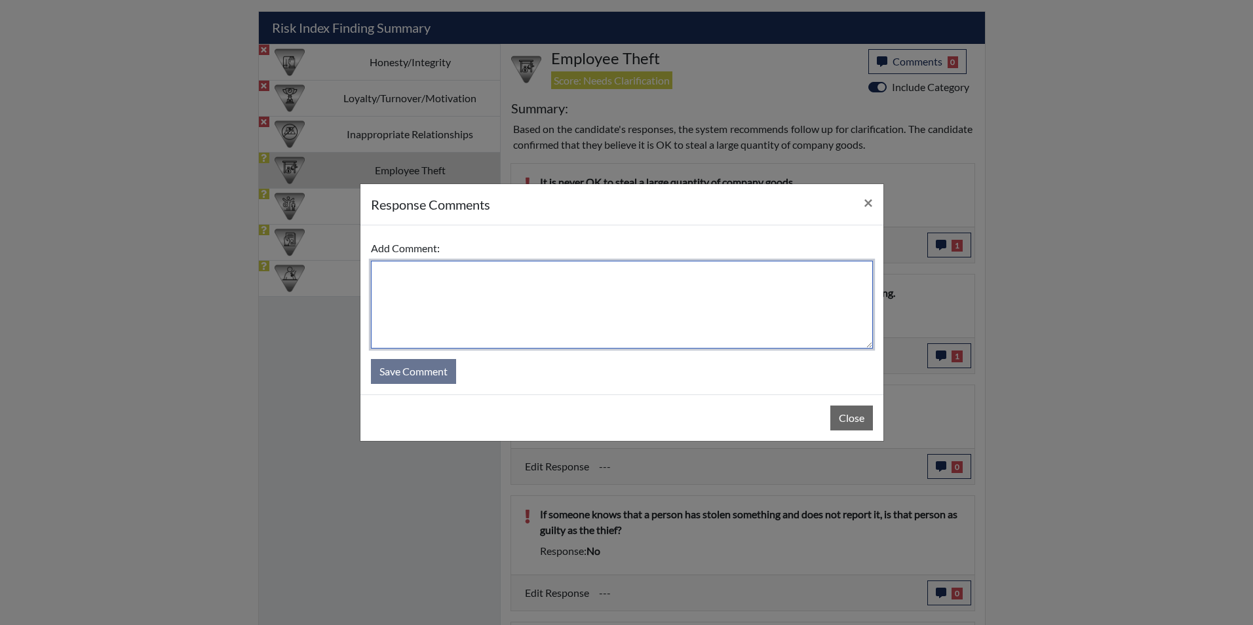
click at [481, 276] on textarea at bounding box center [622, 305] width 502 height 88
type textarea "/"
type textarea "Applicant stated agrre"
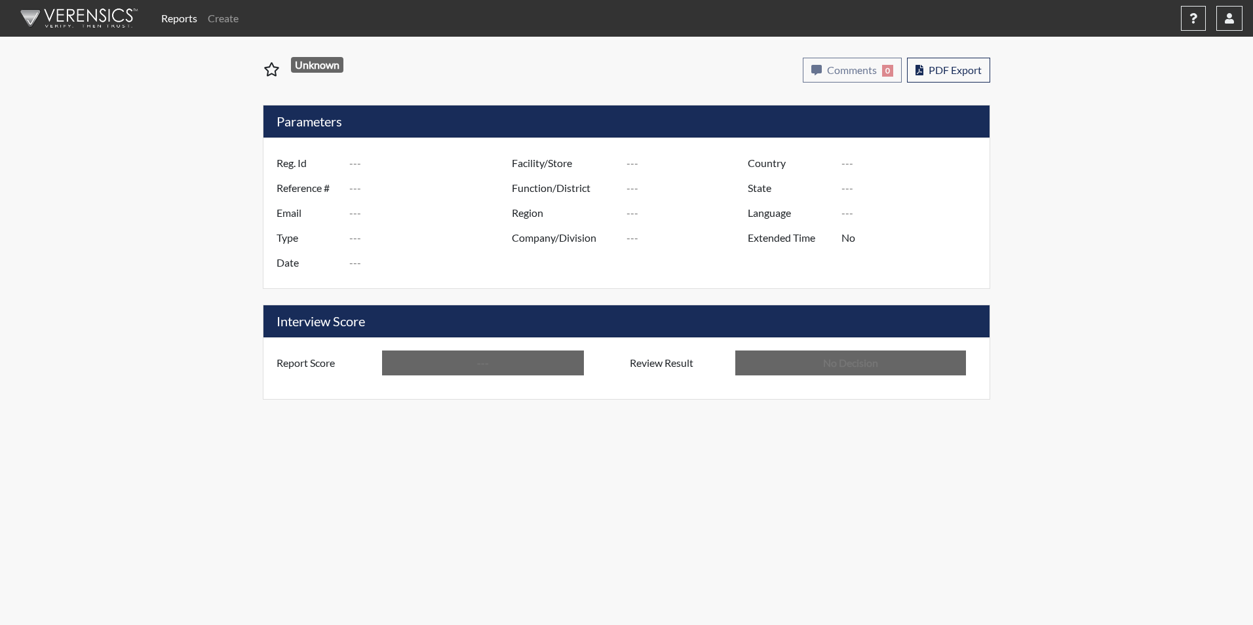
type input "HHF6745"
type input "50754"
type input "---"
type input "Corrections Pre-Employment"
type input "[DATE]"
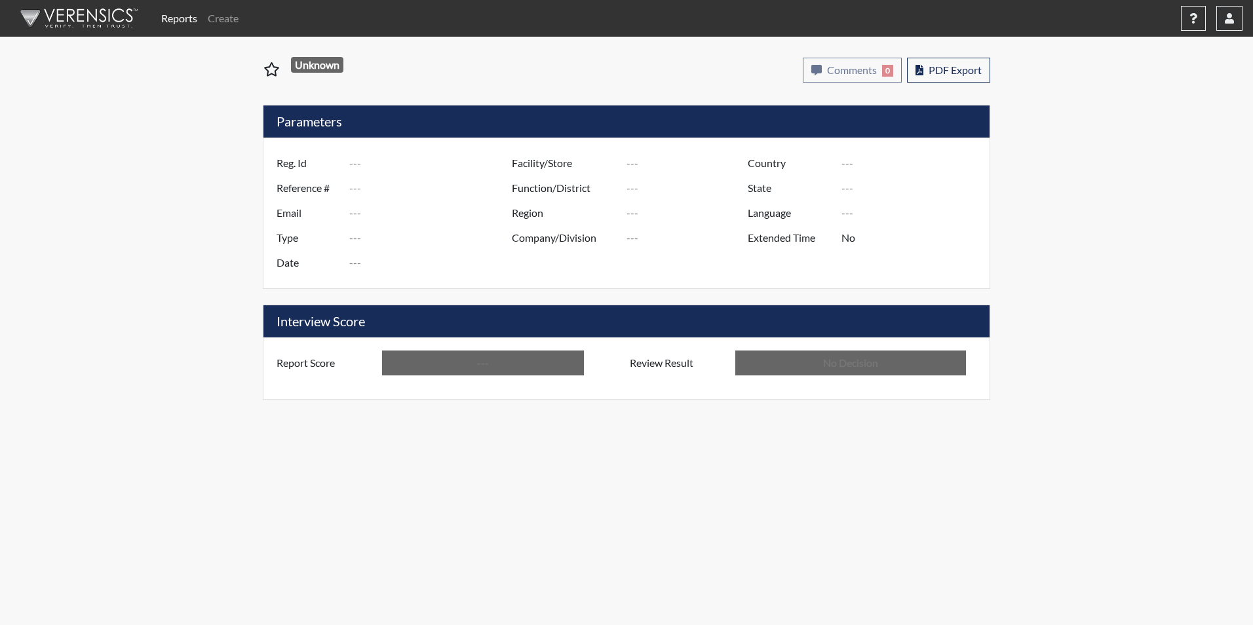
type input "[PERSON_NAME]"
type input "[GEOGRAPHIC_DATA]"
type input "[US_STATE]"
type input "English"
type input "Below Conditions"
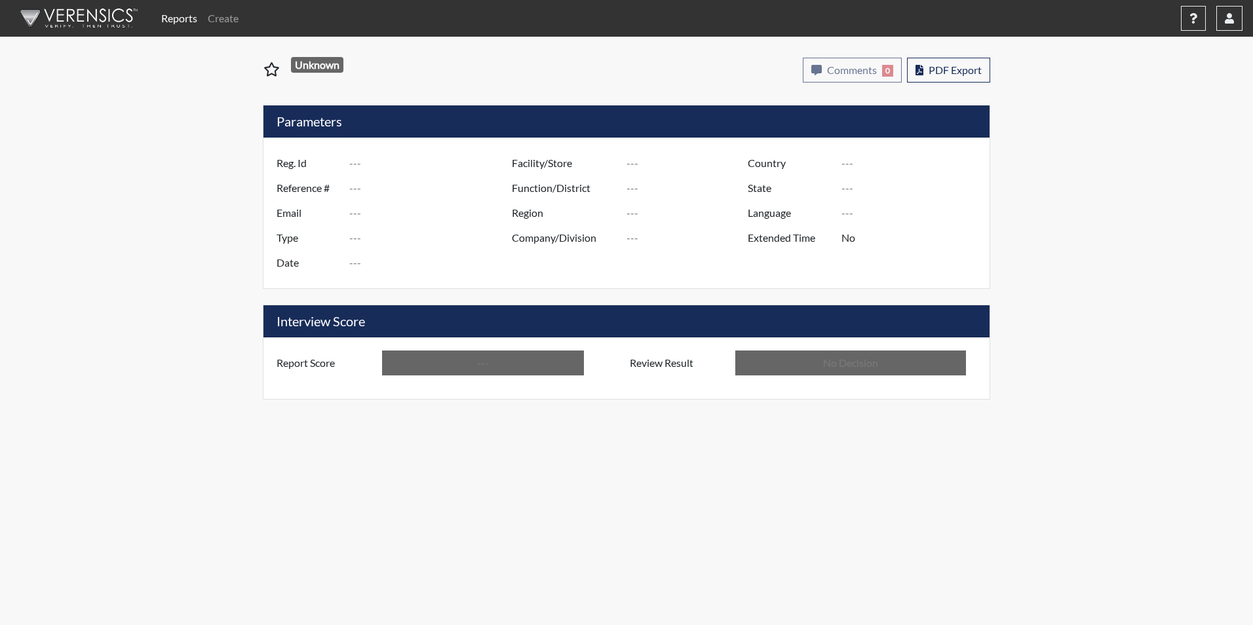
type input "In Review"
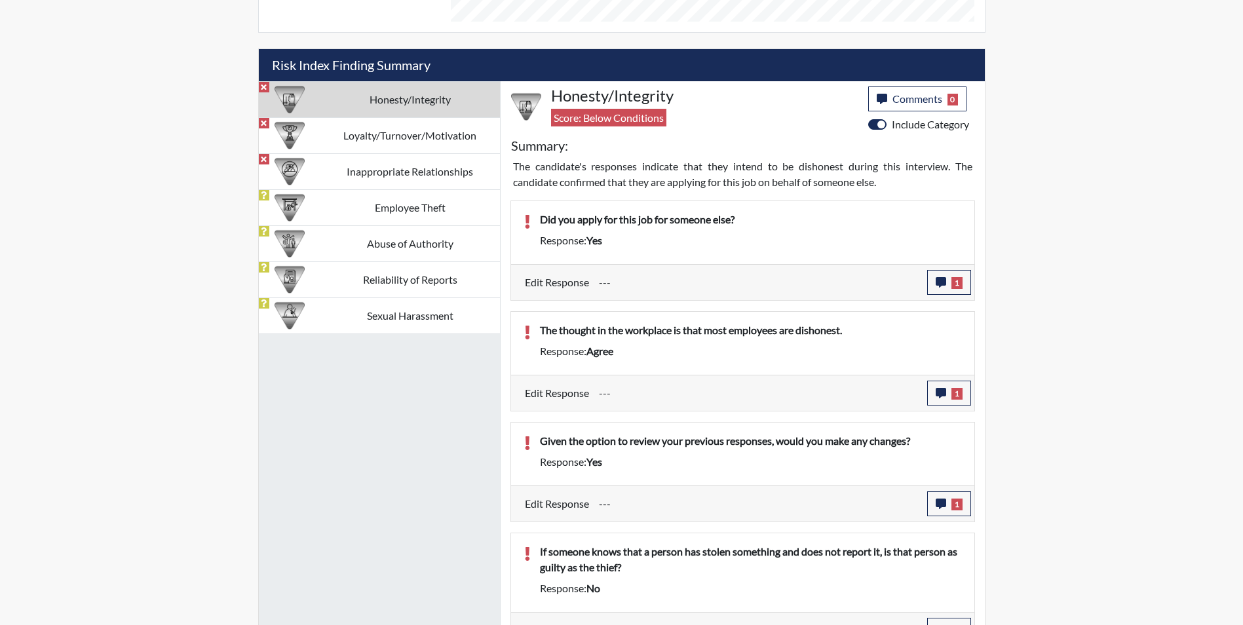
scroll to position [721, 0]
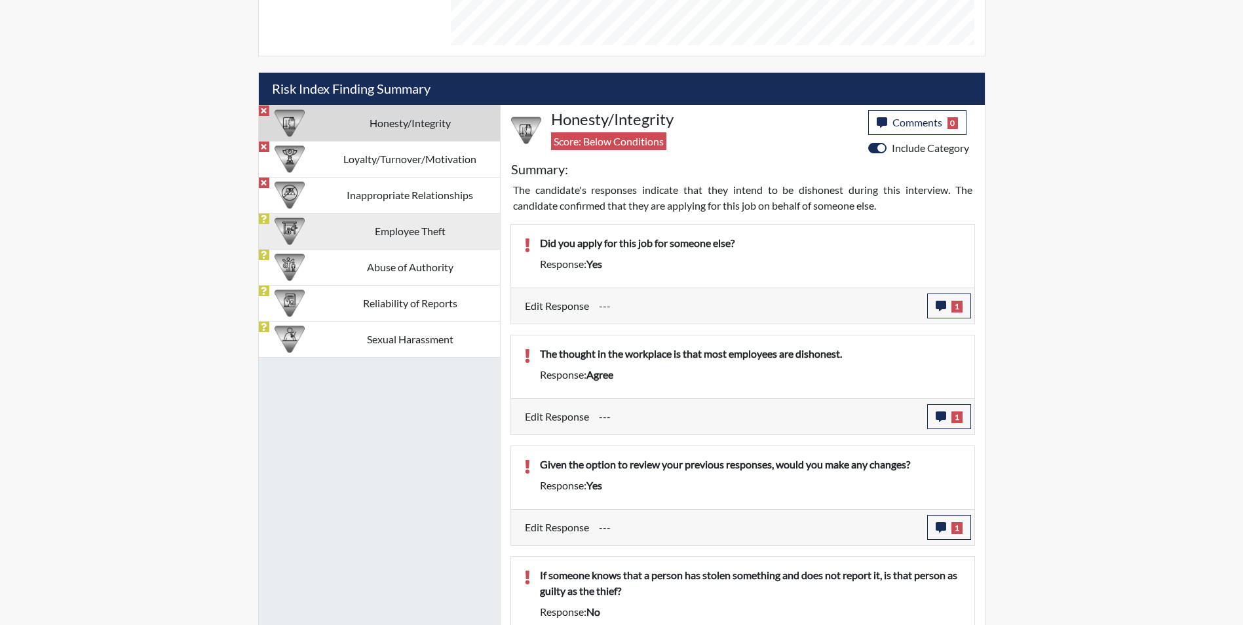
click at [462, 233] on td "Employee Theft" at bounding box center [409, 231] width 179 height 36
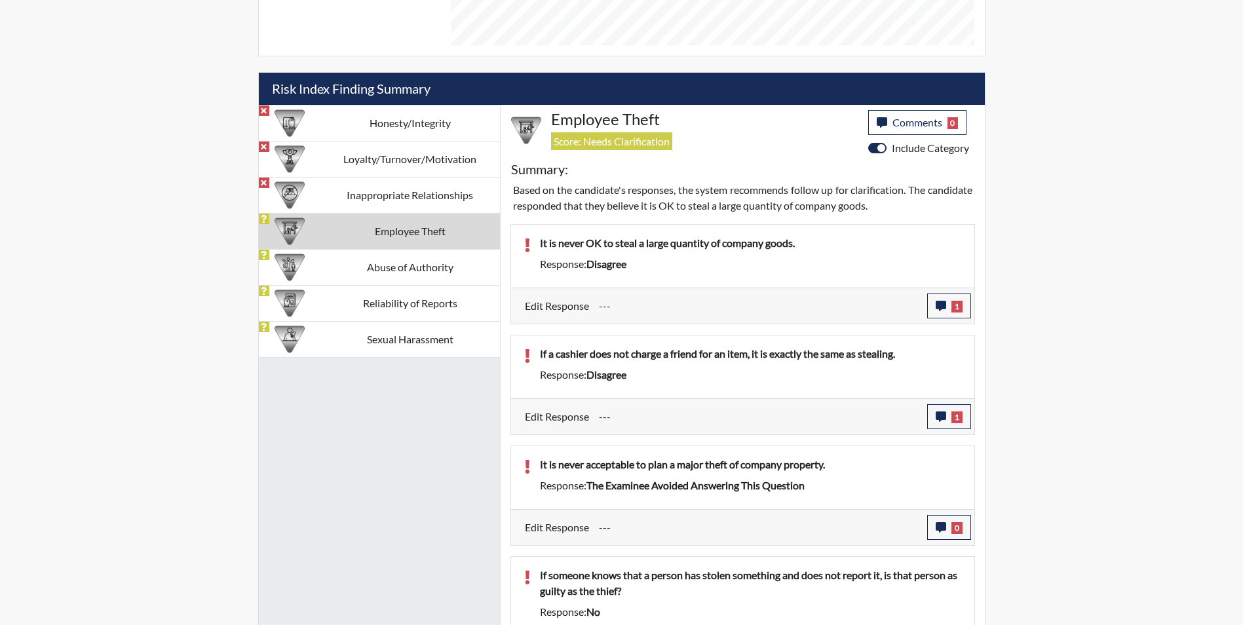
scroll to position [907, 0]
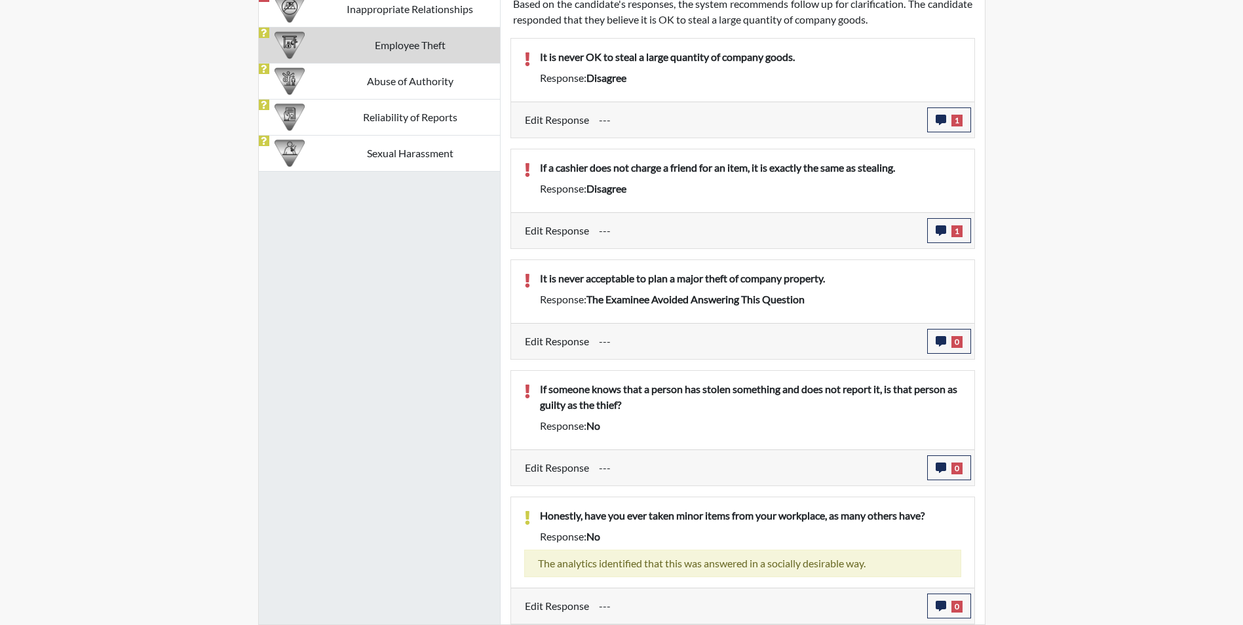
click at [926, 350] on div "---" at bounding box center [758, 341] width 338 height 25
click at [944, 343] on icon "button" at bounding box center [940, 341] width 10 height 10
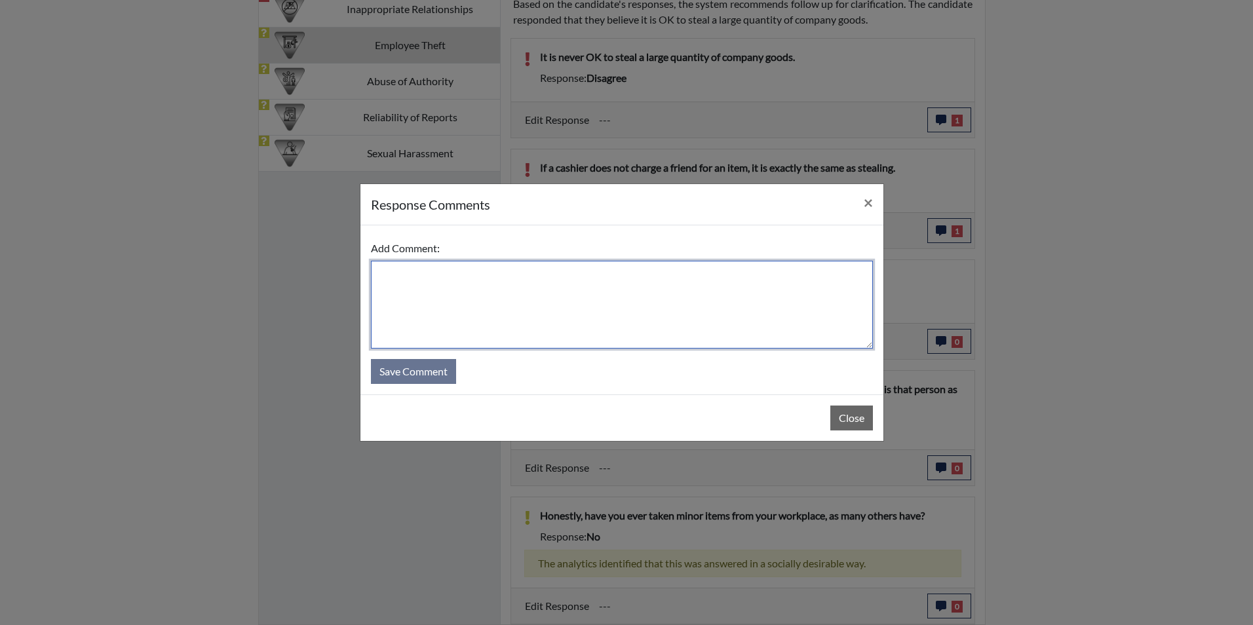
drag, startPoint x: 583, startPoint y: 270, endPoint x: 580, endPoint y: 276, distance: 7.3
click at [582, 270] on textarea at bounding box center [622, 305] width 502 height 88
type textarea "Applicant stated agree"
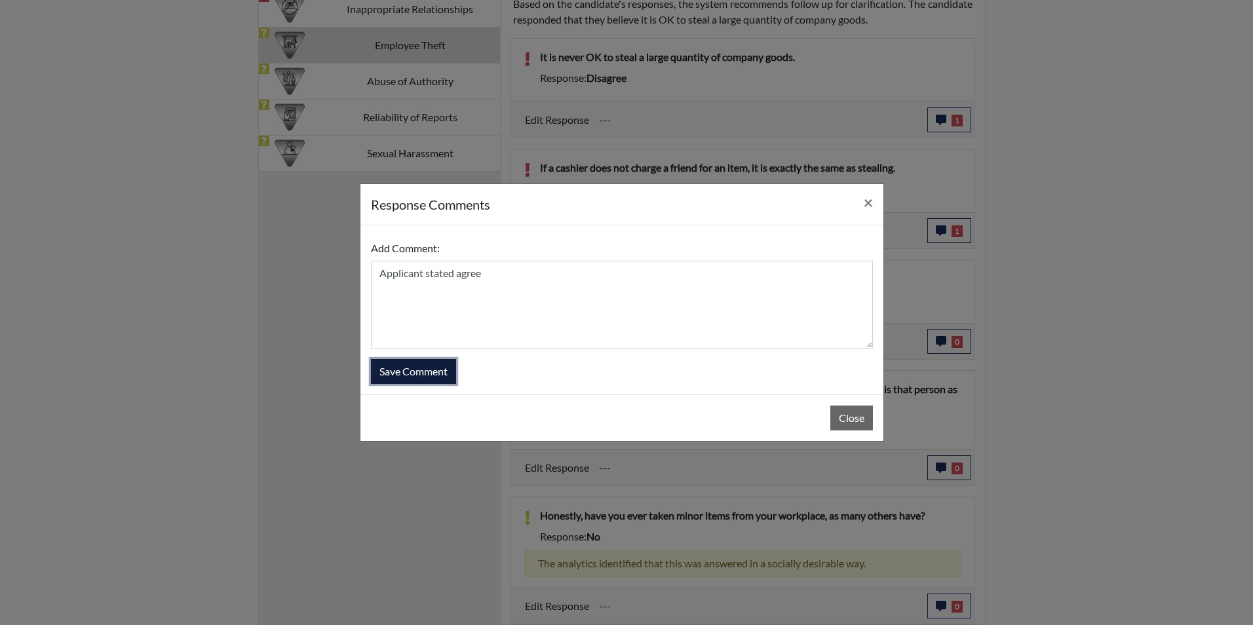
click at [446, 369] on button "Save Comment" at bounding box center [413, 371] width 85 height 25
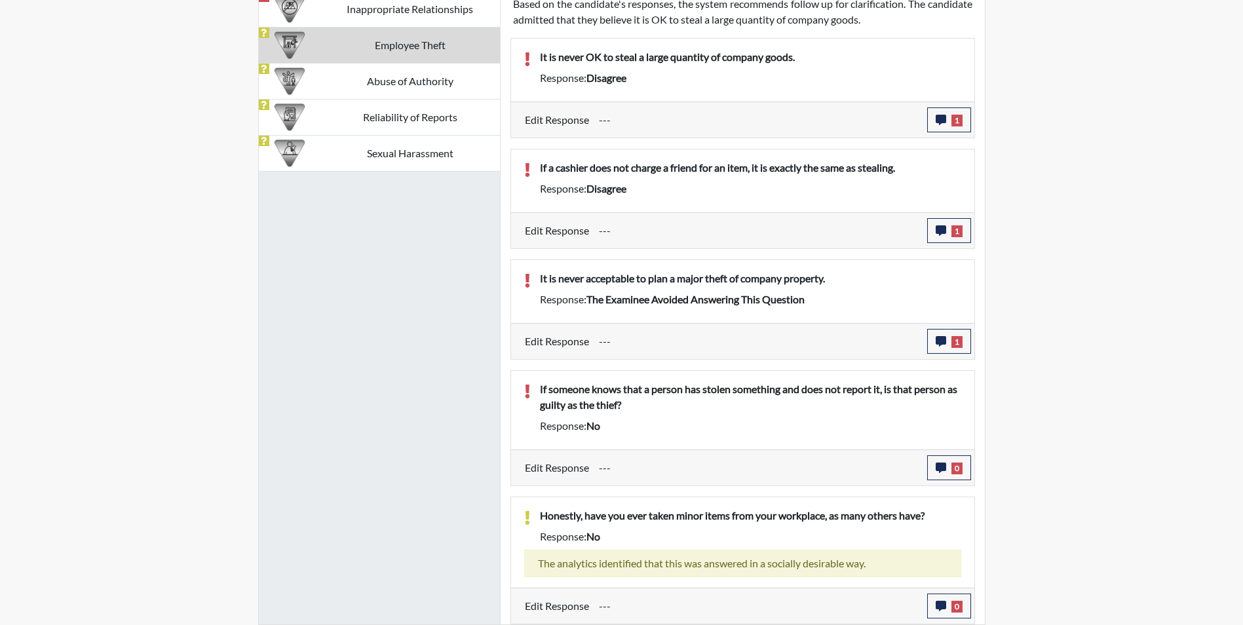
scroll to position [217, 544]
click at [941, 471] on icon "button" at bounding box center [940, 468] width 10 height 10
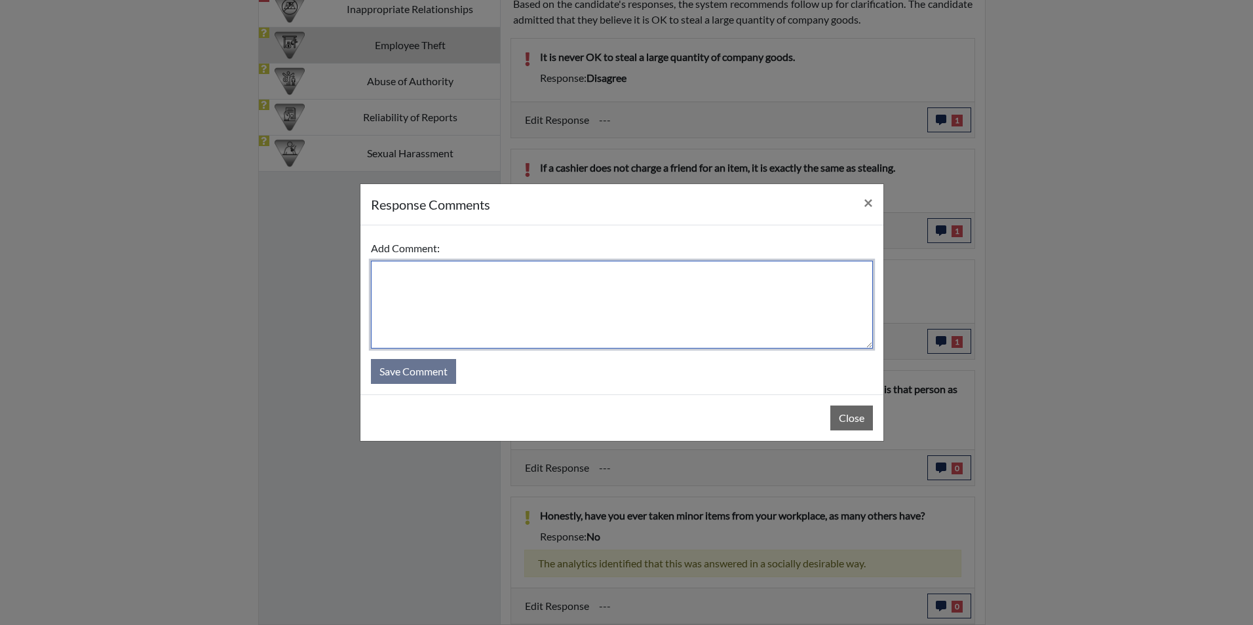
click at [474, 307] on textarea at bounding box center [622, 305] width 502 height 88
click at [528, 271] on textarea "Applicant stated yes the person" at bounding box center [622, 305] width 502 height 88
type textarea "Applicant stated yes, the person is just as guilty"
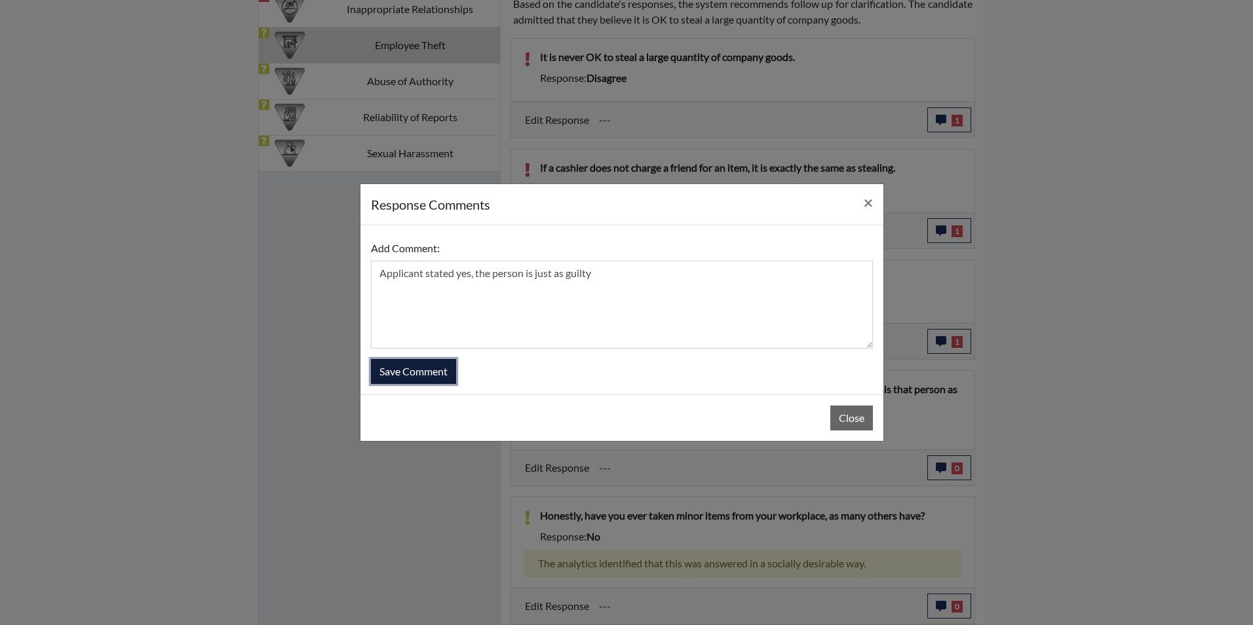
click at [434, 373] on button "Save Comment" at bounding box center [413, 371] width 85 height 25
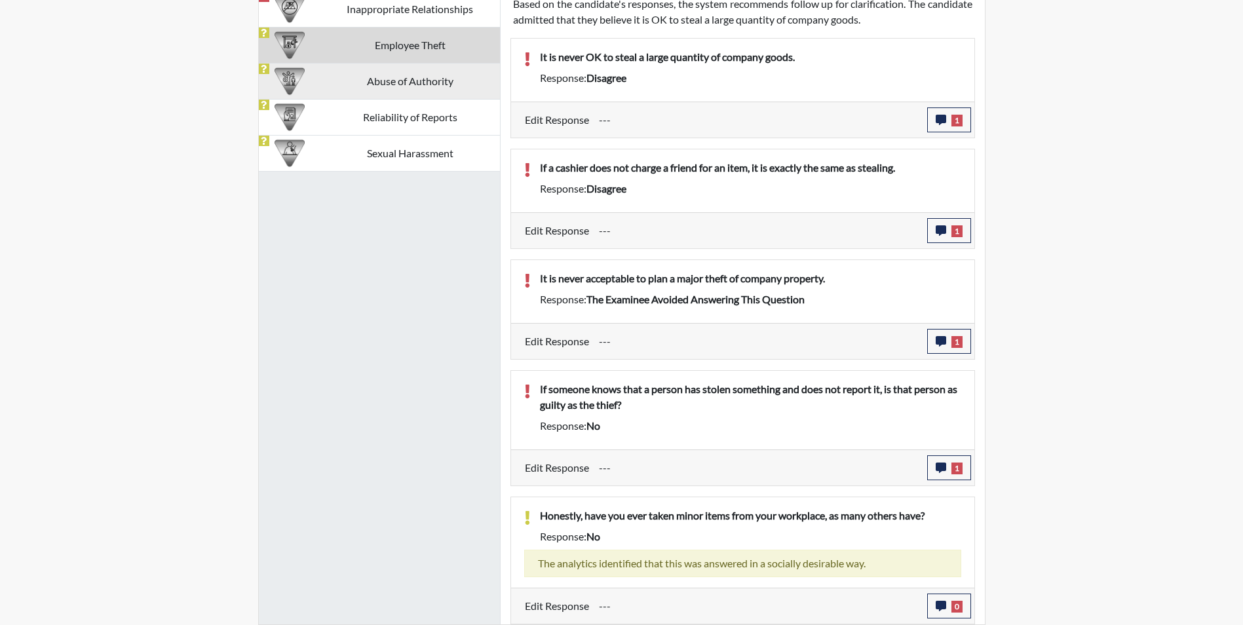
click at [445, 90] on td "Abuse of Authority" at bounding box center [409, 81] width 179 height 36
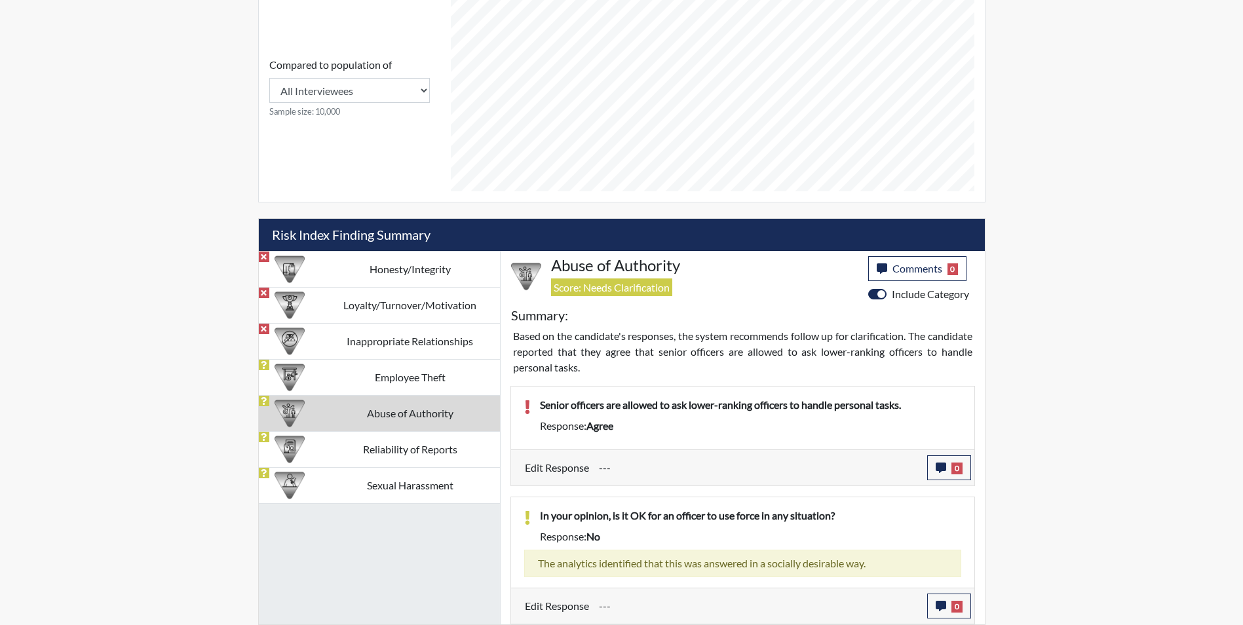
scroll to position [575, 0]
click at [939, 464] on icon "button" at bounding box center [940, 468] width 10 height 10
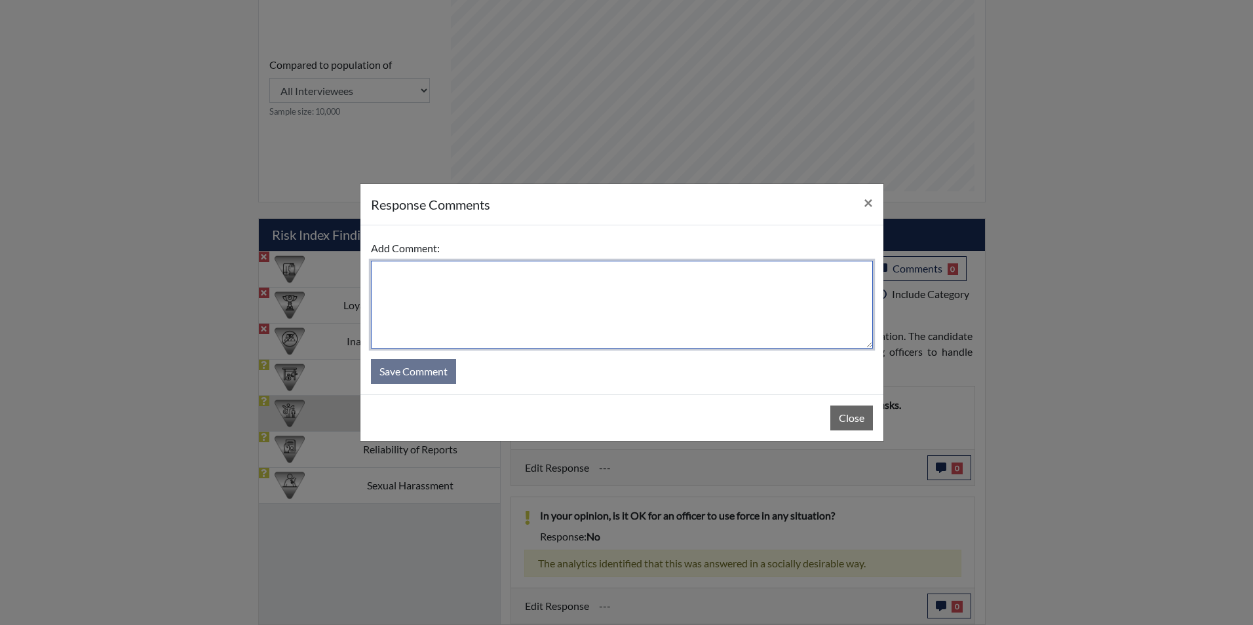
click at [508, 288] on textarea at bounding box center [622, 305] width 502 height 88
type textarea "j"
type textarea "Applicant stated answered too fast"
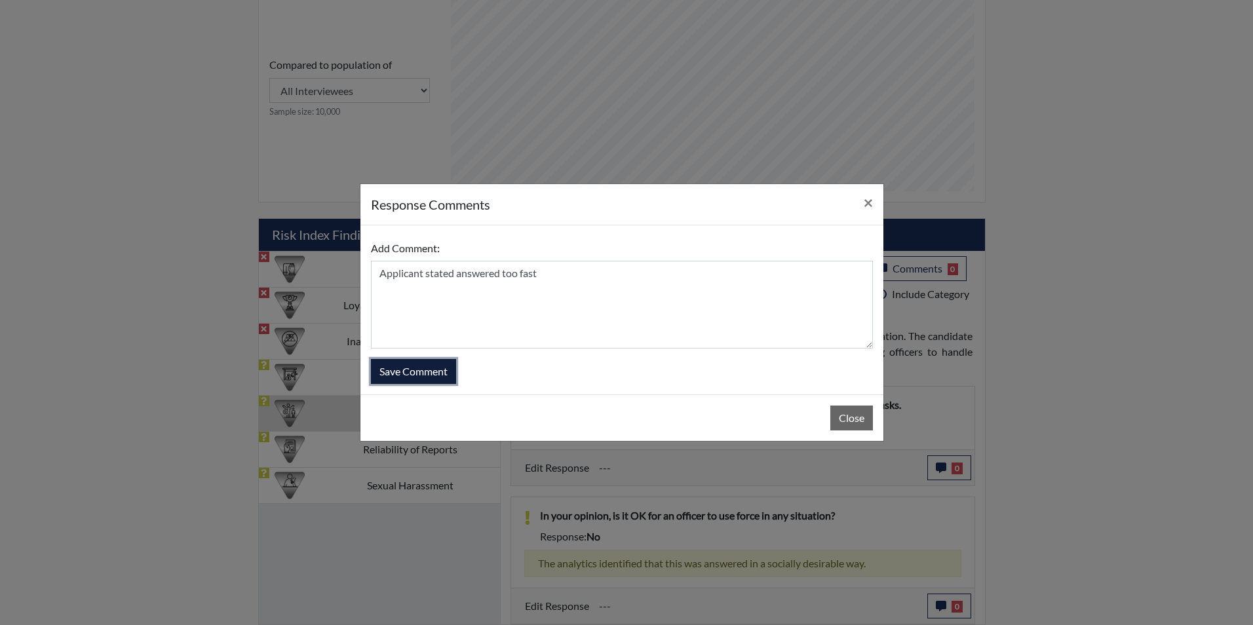
click at [444, 372] on button "Save Comment" at bounding box center [413, 371] width 85 height 25
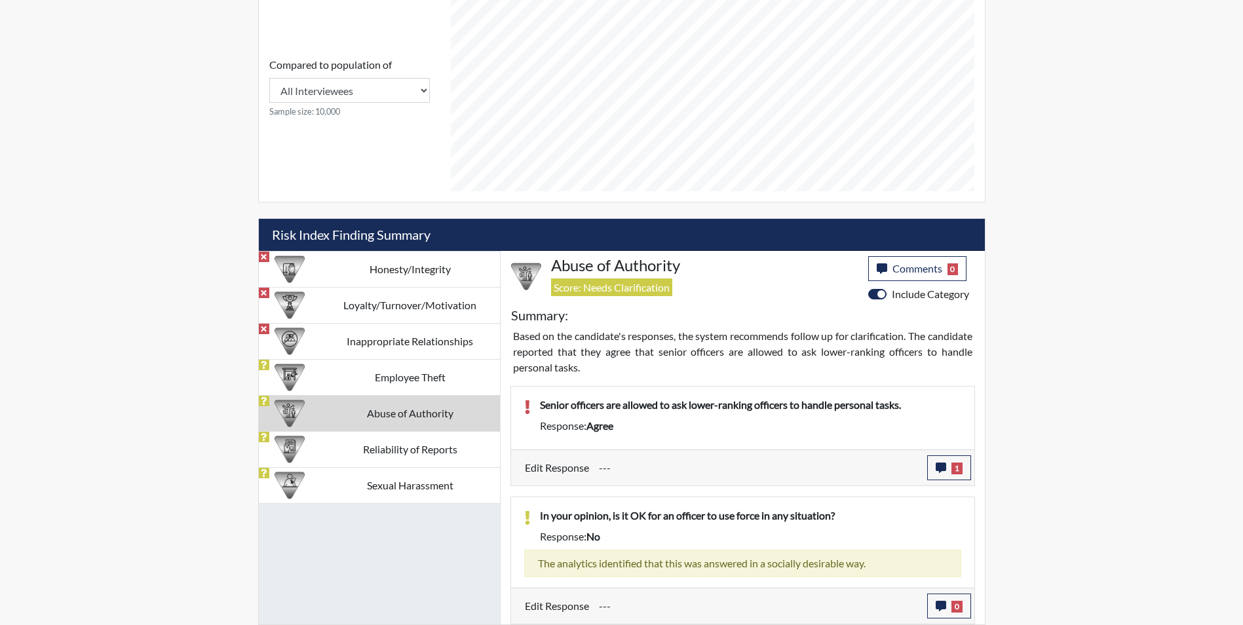
scroll to position [217, 544]
click at [361, 457] on td "Reliability of Reports" at bounding box center [409, 449] width 179 height 36
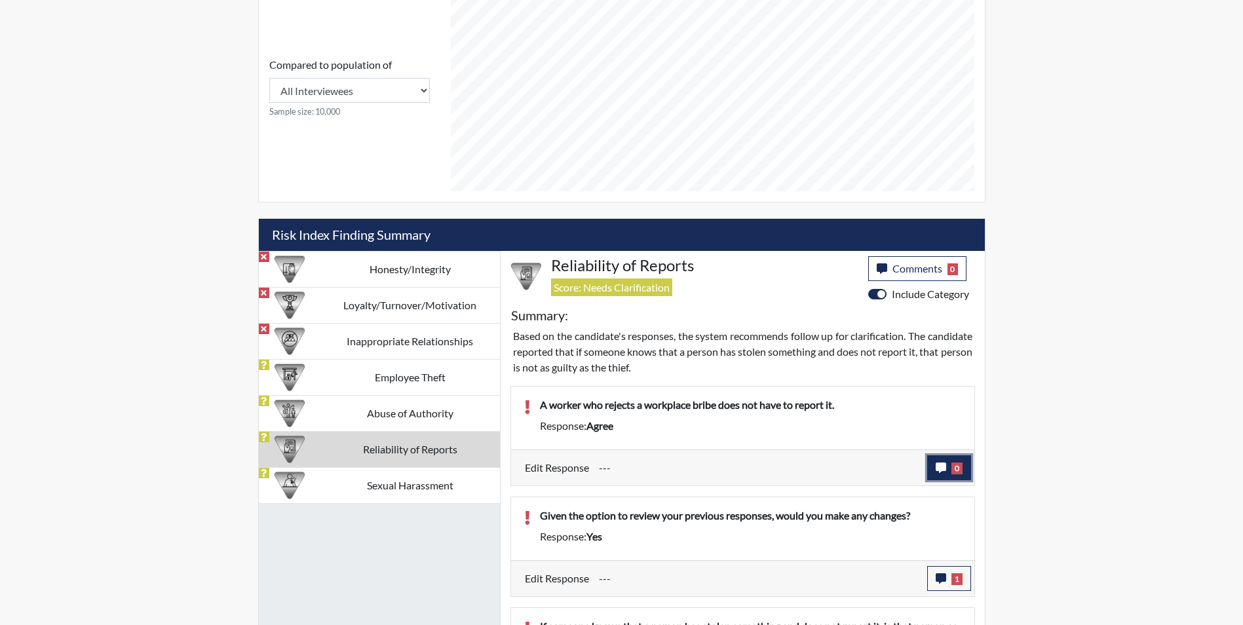
click at [930, 473] on button "0" at bounding box center [949, 467] width 44 height 25
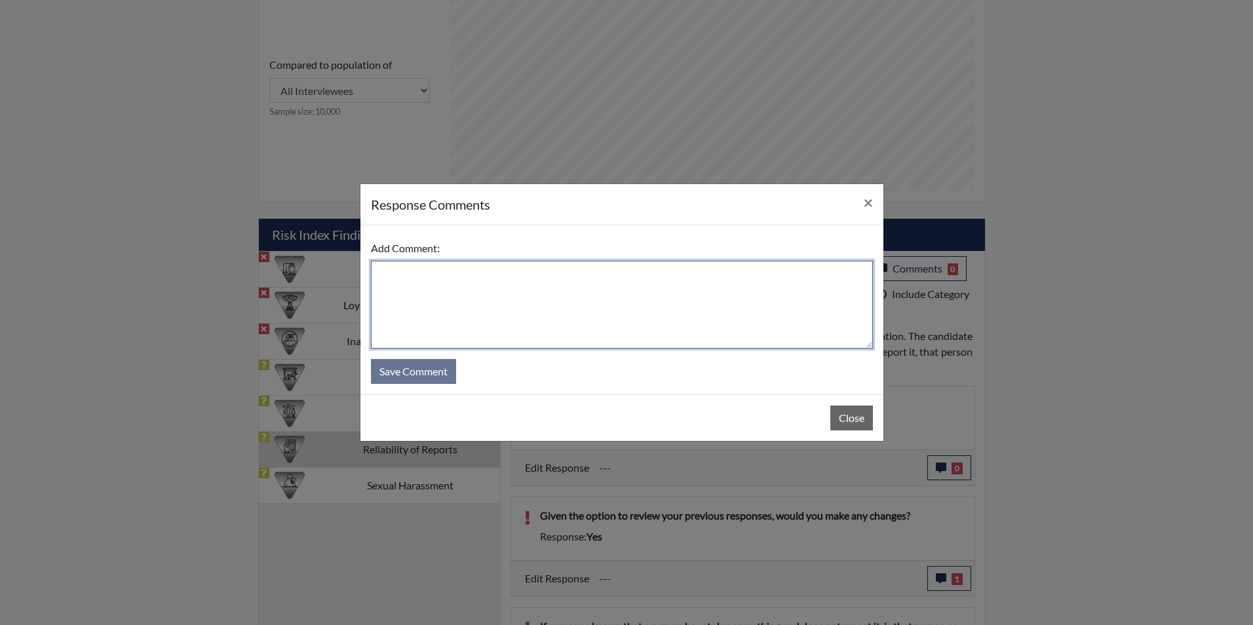
click at [584, 313] on textarea at bounding box center [622, 305] width 502 height 88
type textarea "Applicant stated misread the statement"
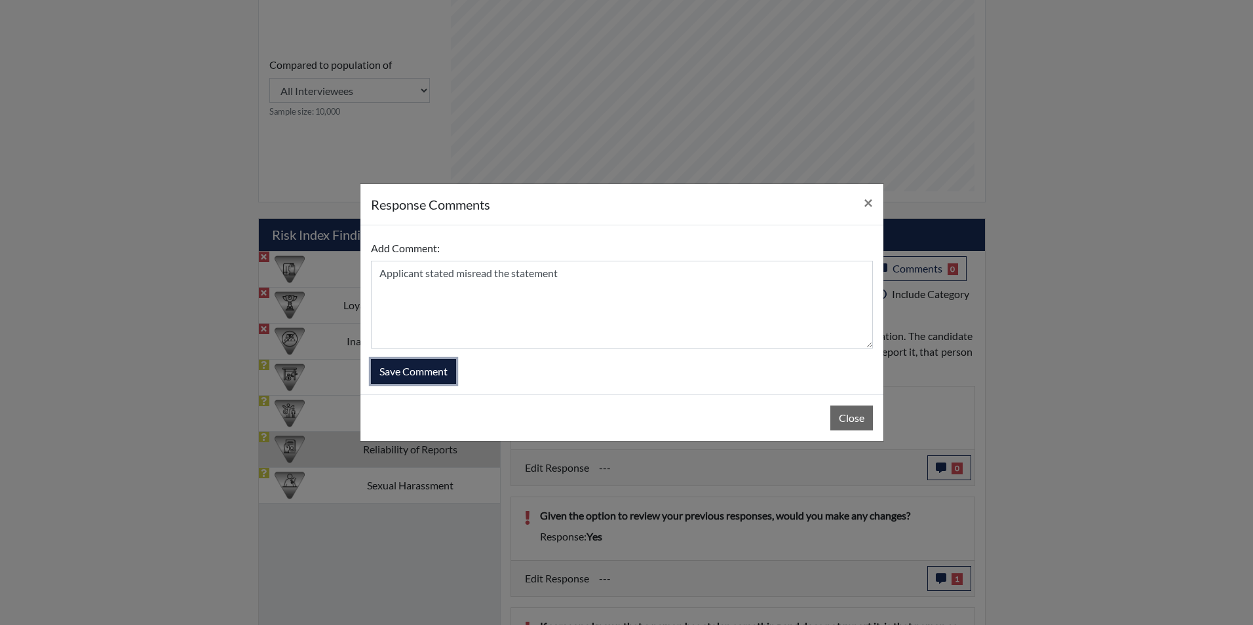
click at [419, 373] on button "Save Comment" at bounding box center [413, 371] width 85 height 25
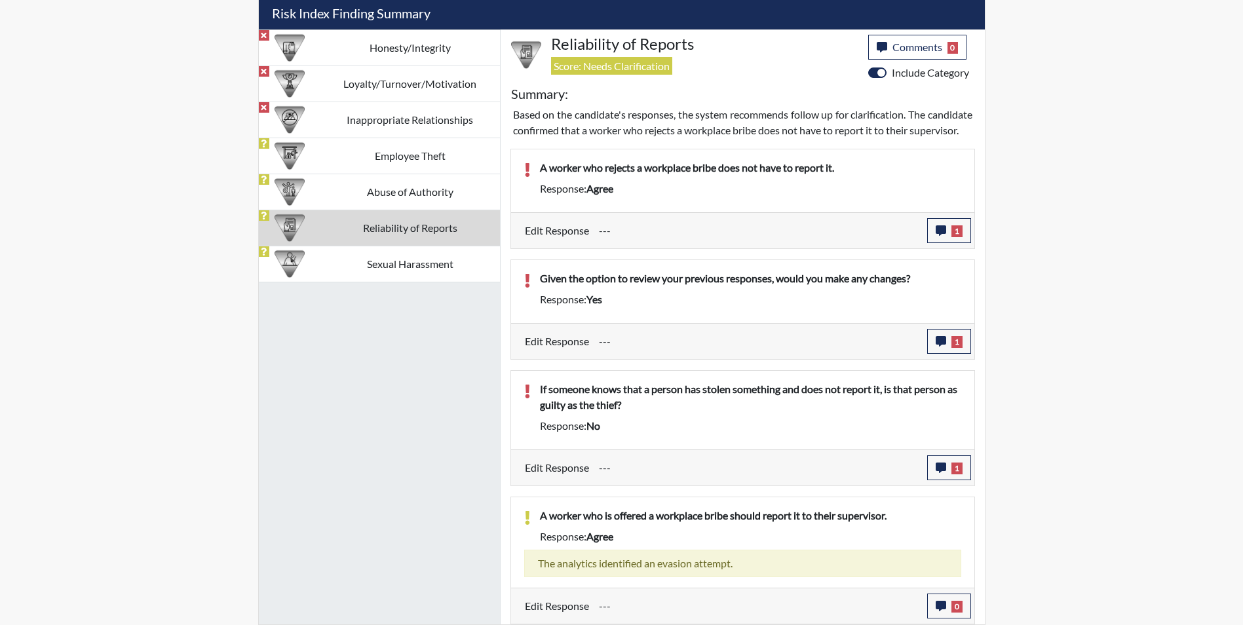
scroll to position [812, 0]
click at [371, 252] on td "Sexual Harassment" at bounding box center [409, 264] width 179 height 36
